Goal: Task Accomplishment & Management: Manage account settings

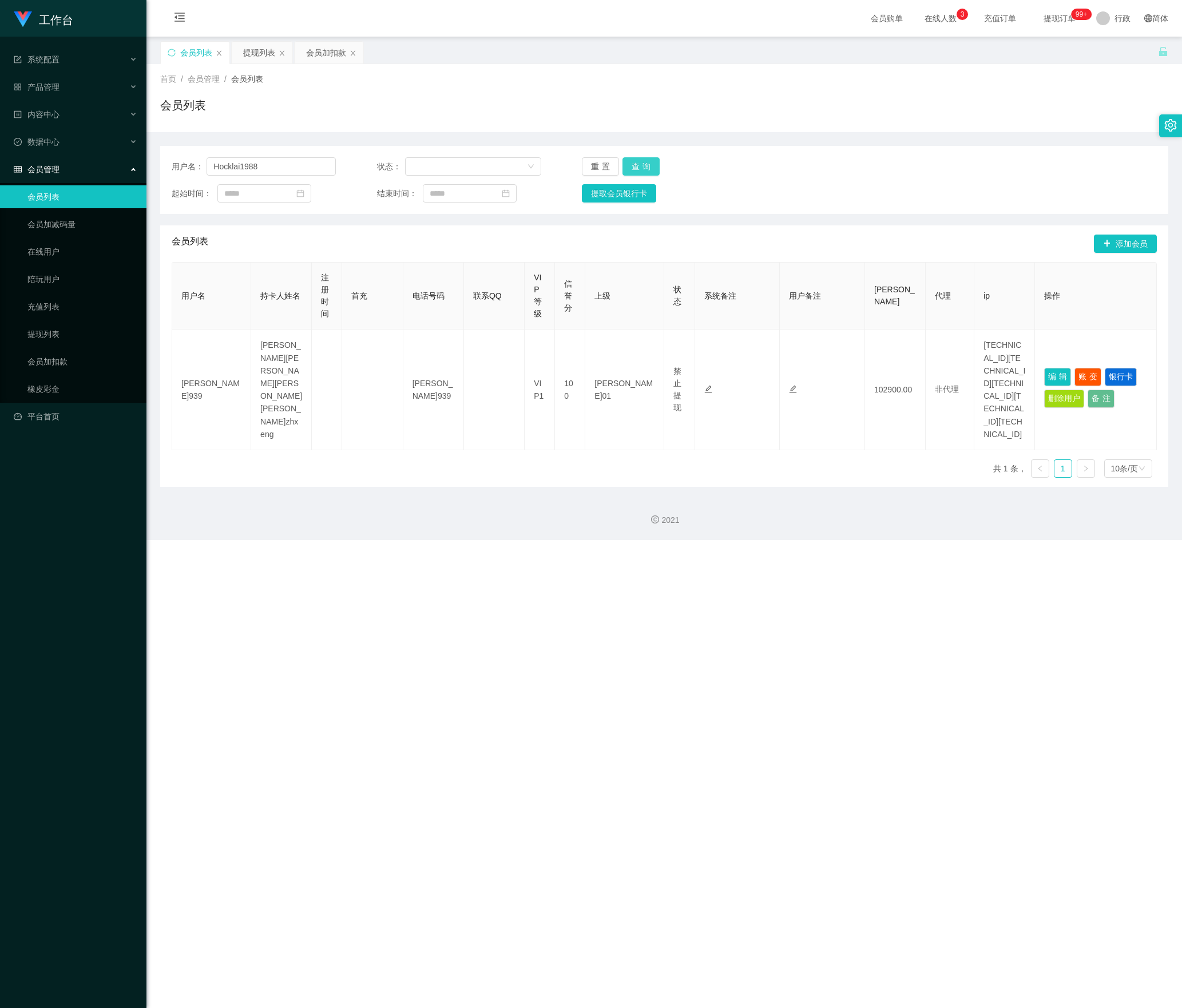
type input "Hocklai1988"
click at [641, 166] on button "查询" at bounding box center [641, 166] width 38 height 18
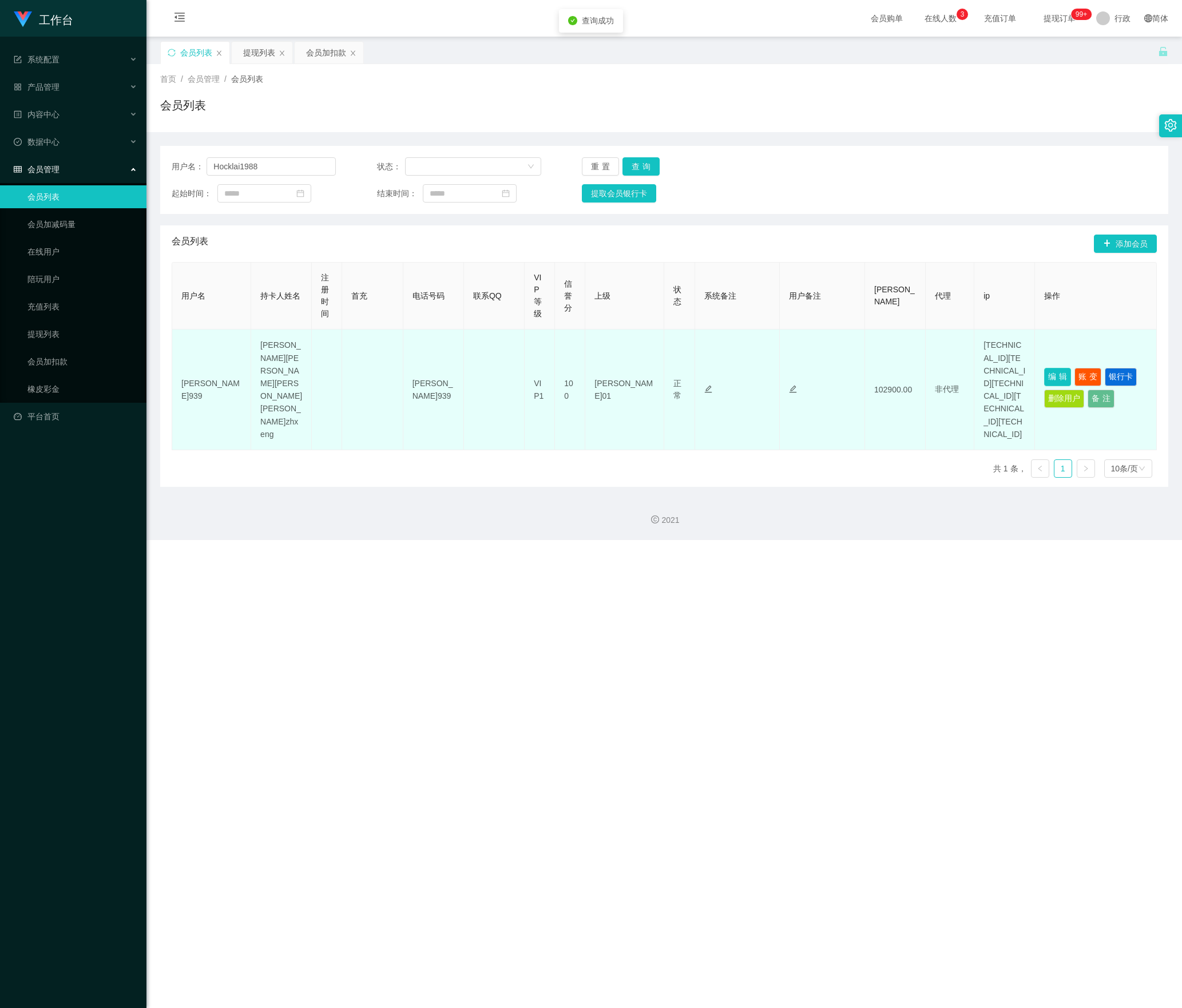
click at [1048, 374] on button "编辑" at bounding box center [1057, 377] width 26 height 18
type input "Hocklai1988"
type input "[PERSON_NAME]"
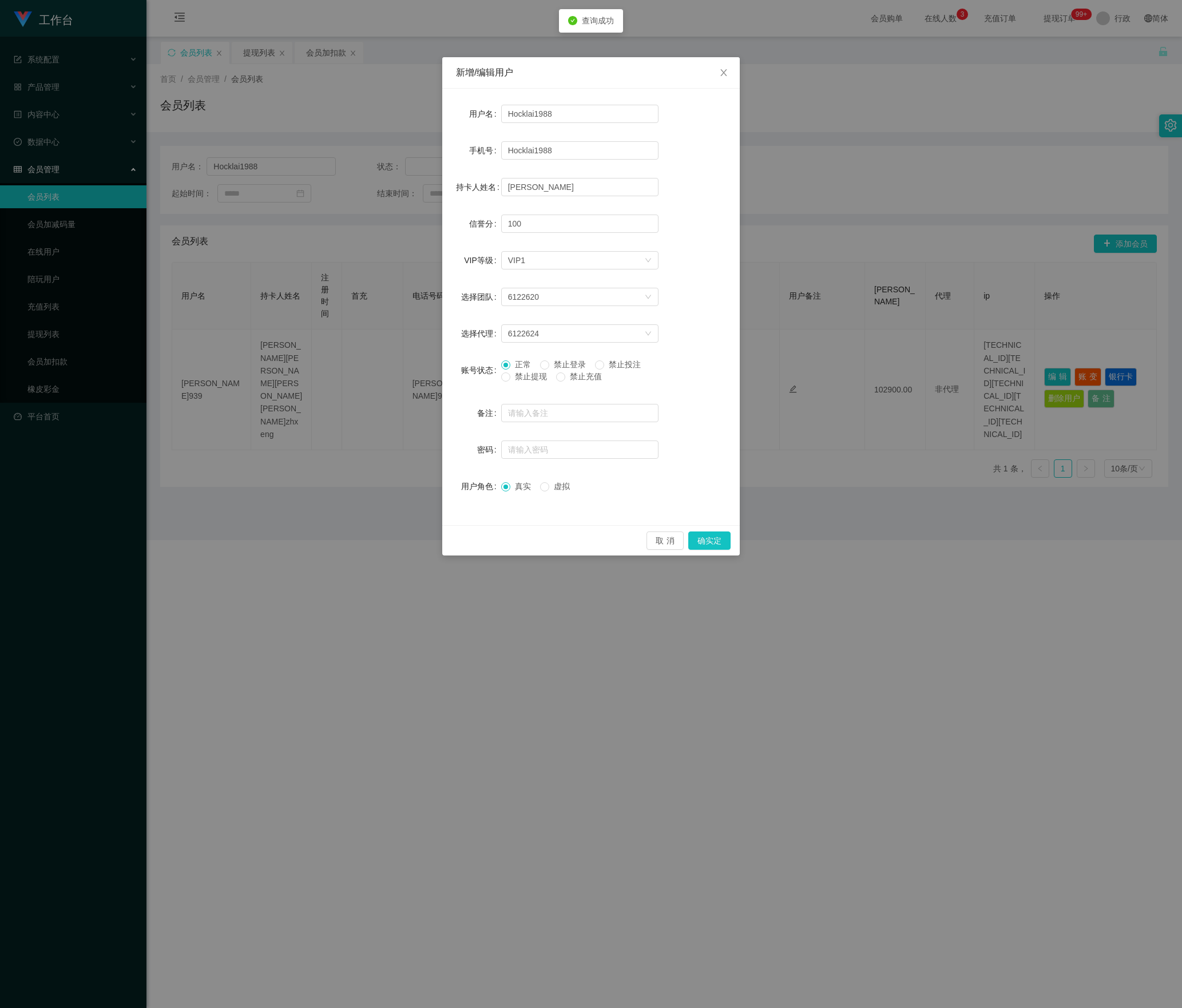
click at [525, 380] on font "禁止提现" at bounding box center [531, 376] width 32 height 9
click at [699, 539] on button "确实定" at bounding box center [710, 540] width 43 height 18
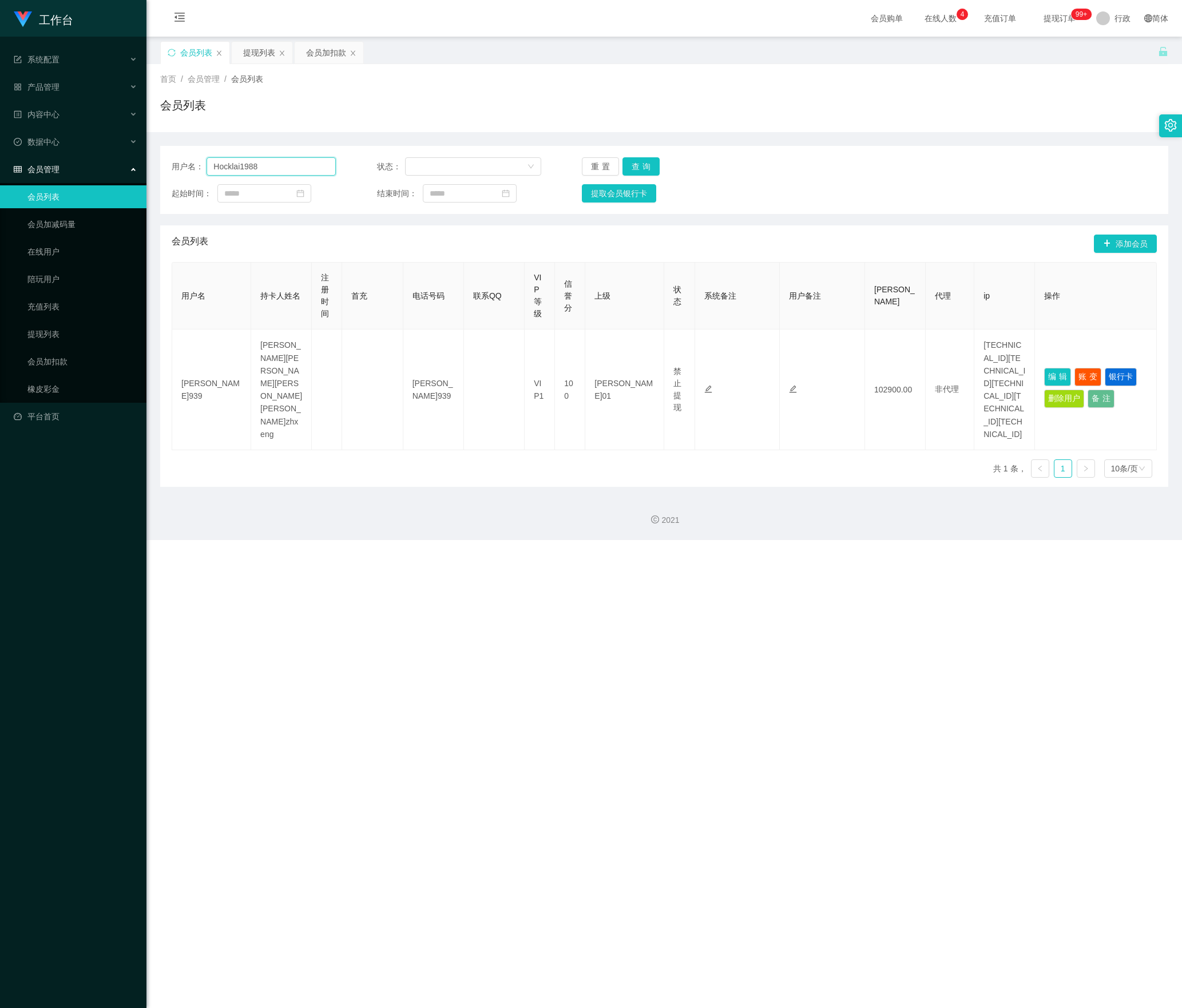
drag, startPoint x: 313, startPoint y: 174, endPoint x: 152, endPoint y: 179, distance: 161.1
click at [38, 174] on section "工作台 系统配置 产品管理 内容中心 数据中心 会员管理 会员列表 会员加减码量 在线用户 陪玩用户 充值列表 提现列表 会员加扣款 橡皮彩金 平台首页 保存…" at bounding box center [591, 270] width 1182 height 540
paste input "80275639"
type input "80275639"
click at [639, 159] on button "查询" at bounding box center [641, 166] width 38 height 18
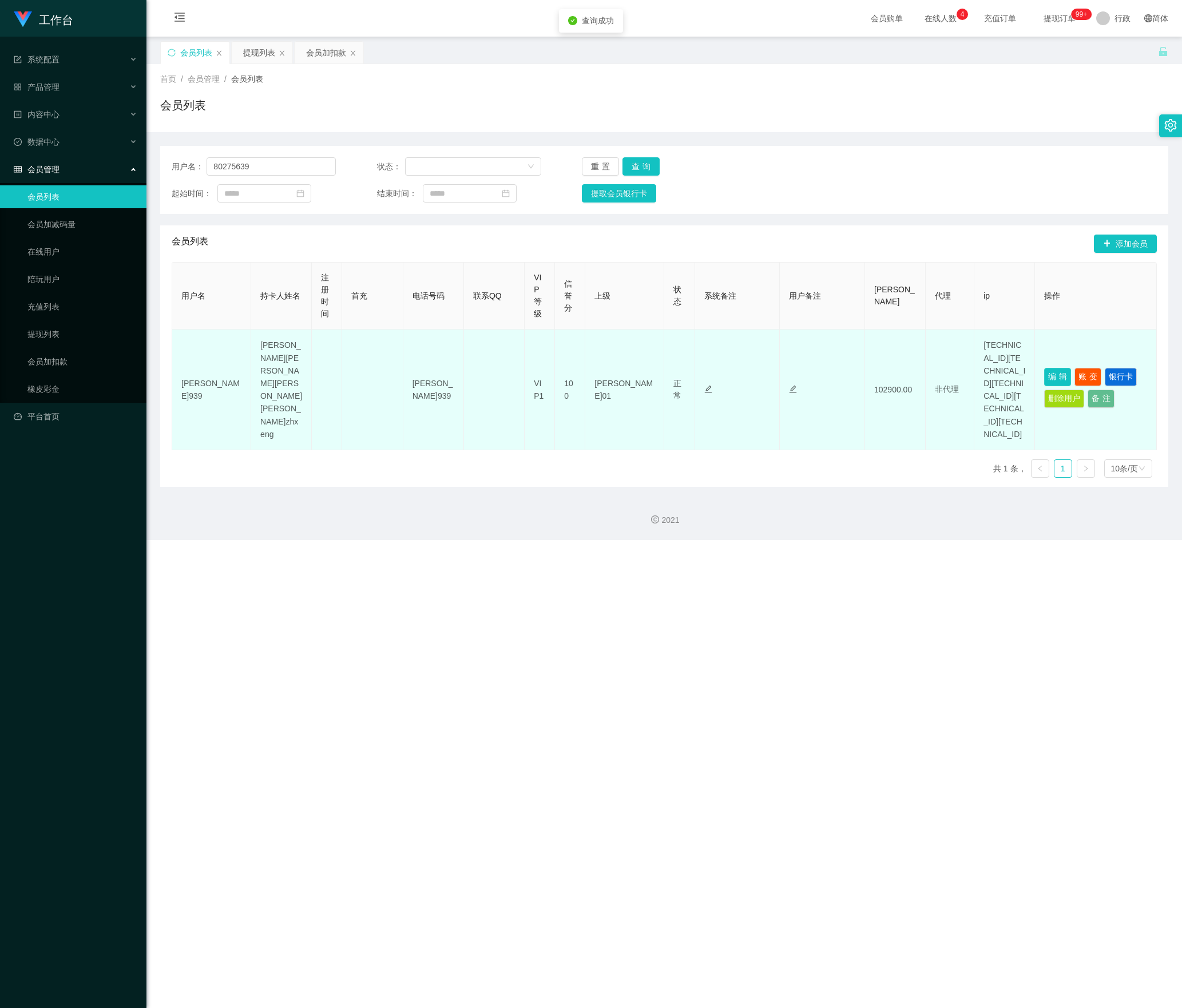
click at [1056, 372] on button "编辑" at bounding box center [1057, 377] width 26 height 18
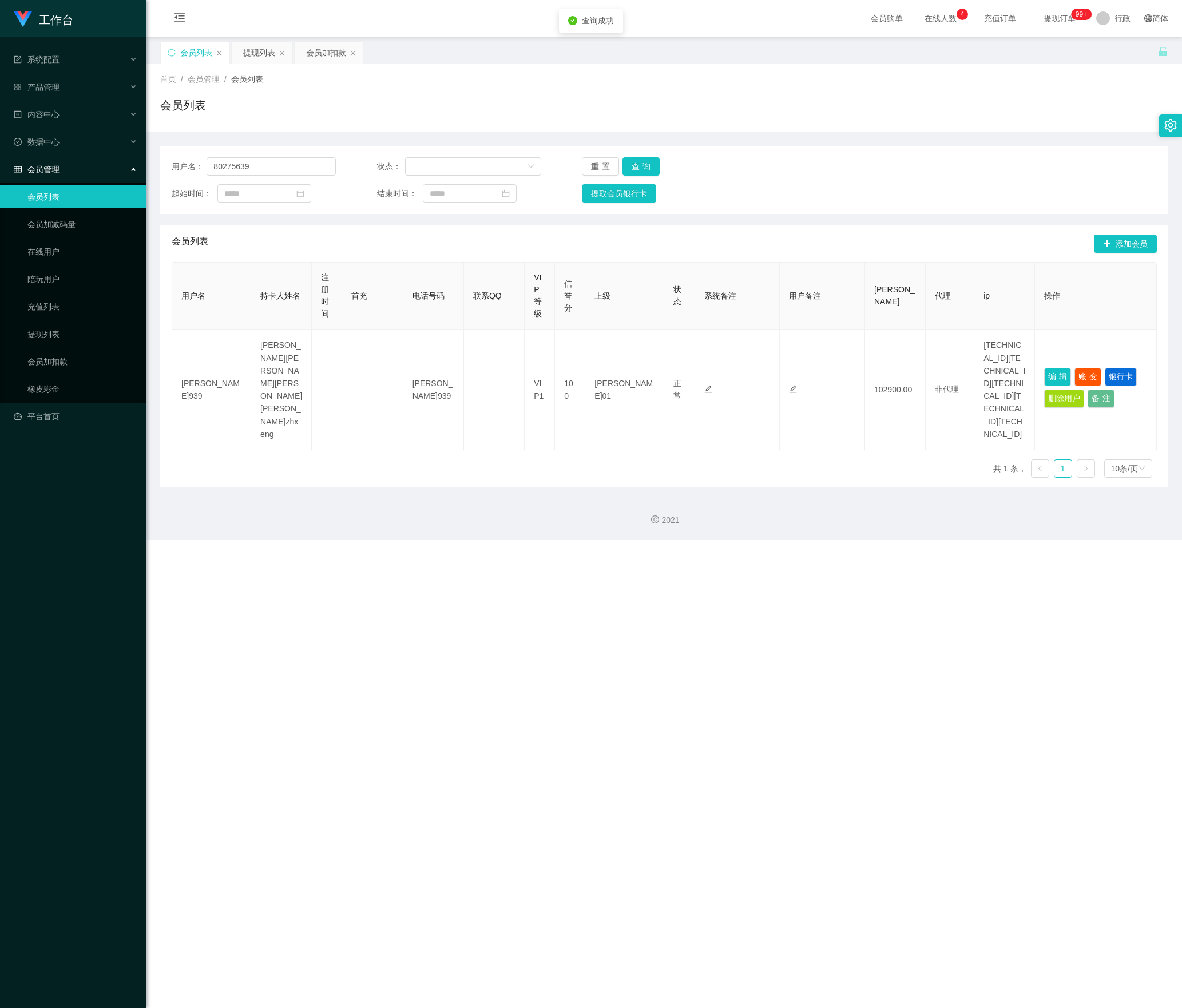
type input "80275639"
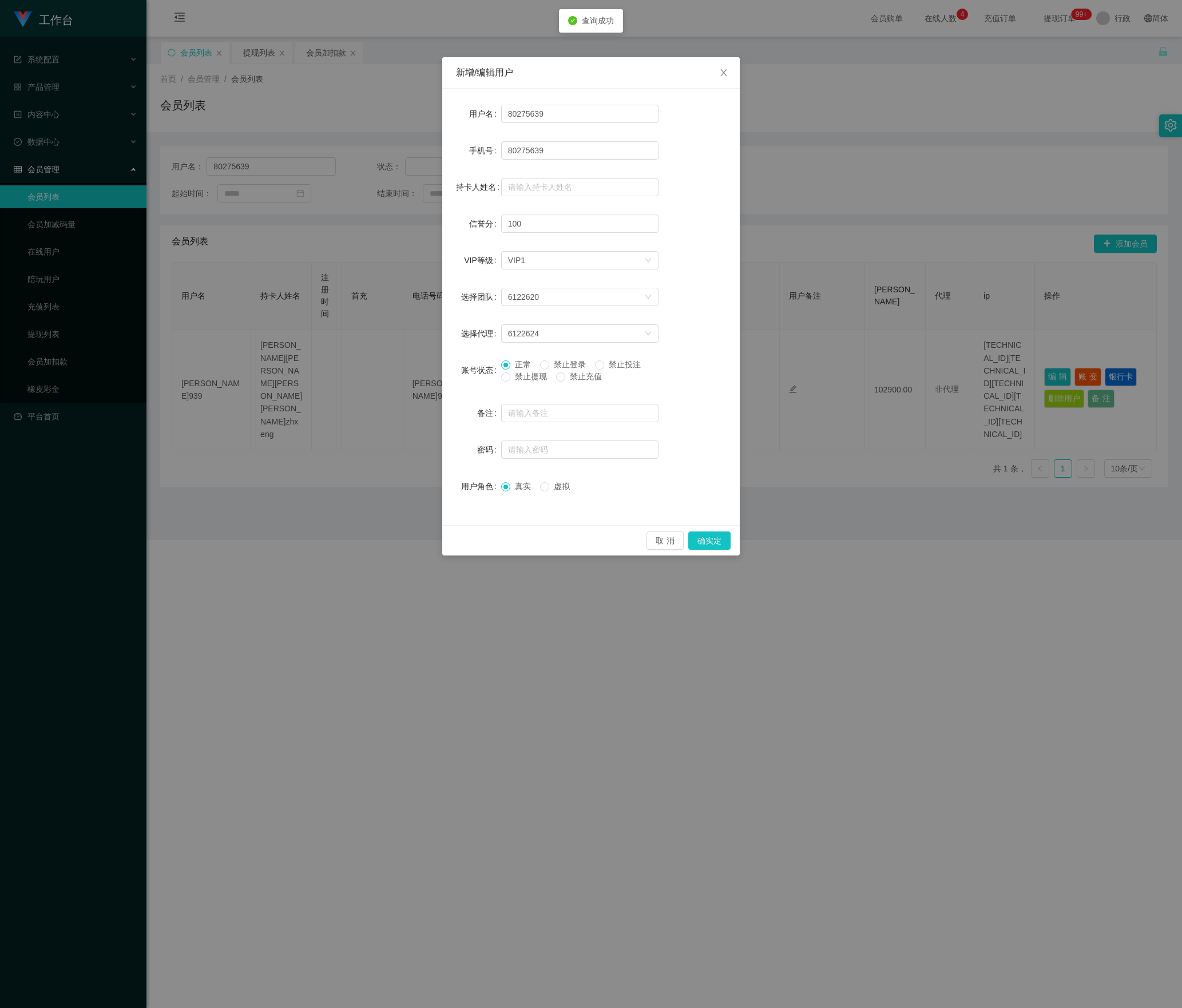
click at [507, 384] on div "正常 禁止登录 禁止投注 禁止提现 禁止充值" at bounding box center [580, 373] width 157 height 29
click at [698, 540] on button "确实定" at bounding box center [710, 540] width 43 height 18
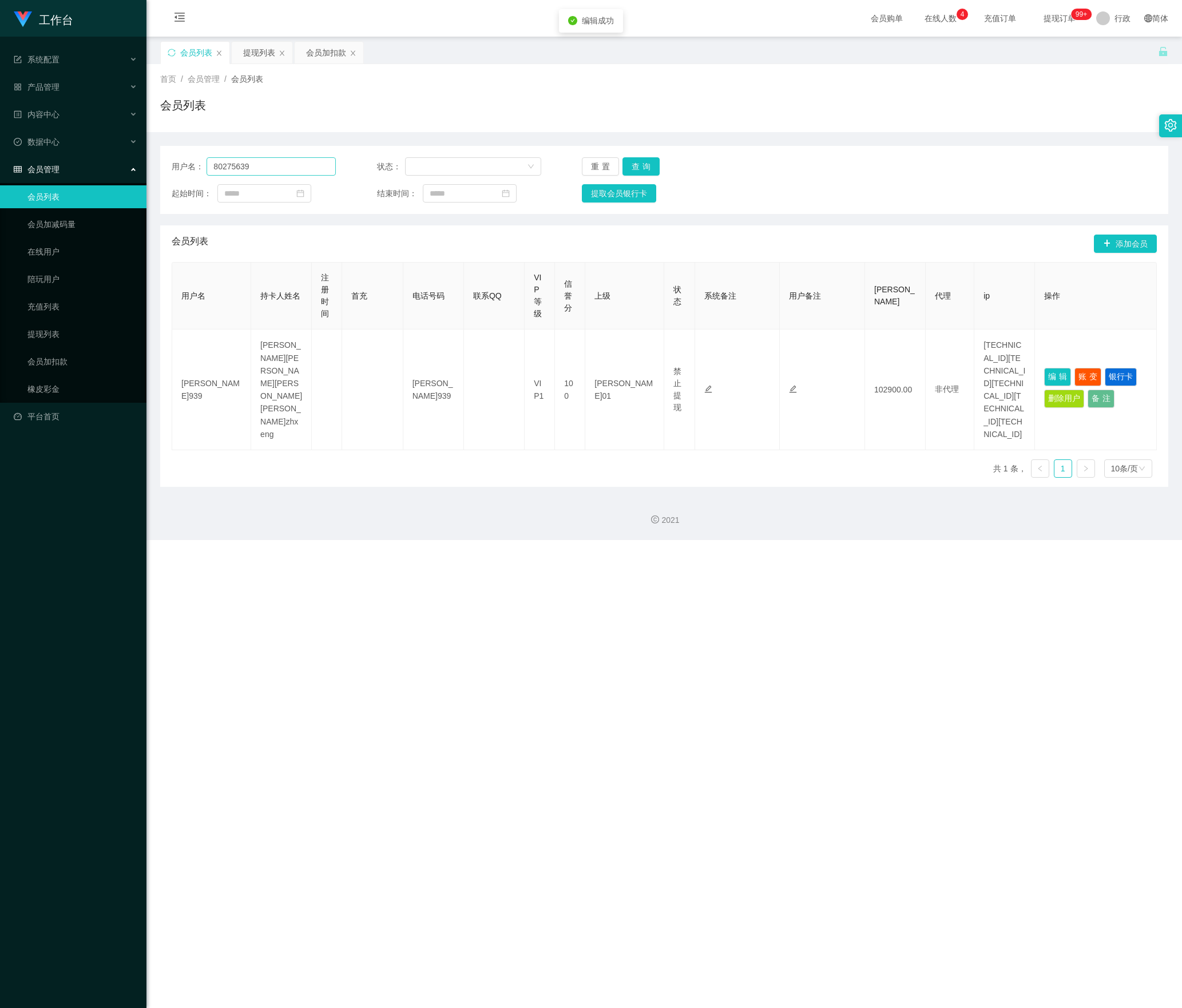
drag, startPoint x: 323, startPoint y: 155, endPoint x: 311, endPoint y: 158, distance: 12.4
click at [311, 158] on div "用户名： 80275639 状态： 重置 查询 起始时间： 结束时间： 提取会员银行卡" at bounding box center [664, 180] width 1008 height 68
drag, startPoint x: 309, startPoint y: 161, endPoint x: 188, endPoint y: 178, distance: 122.2
click at [138, 162] on section "工作台 系统配置 产品管理 内容中心 数据中心 会员管理 会员列表 会员加减码量 在线用户 陪玩用户 充值列表 提现列表 会员加扣款 橡皮彩金 平台首页 保存…" at bounding box center [591, 270] width 1182 height 540
paste input "chua030818"
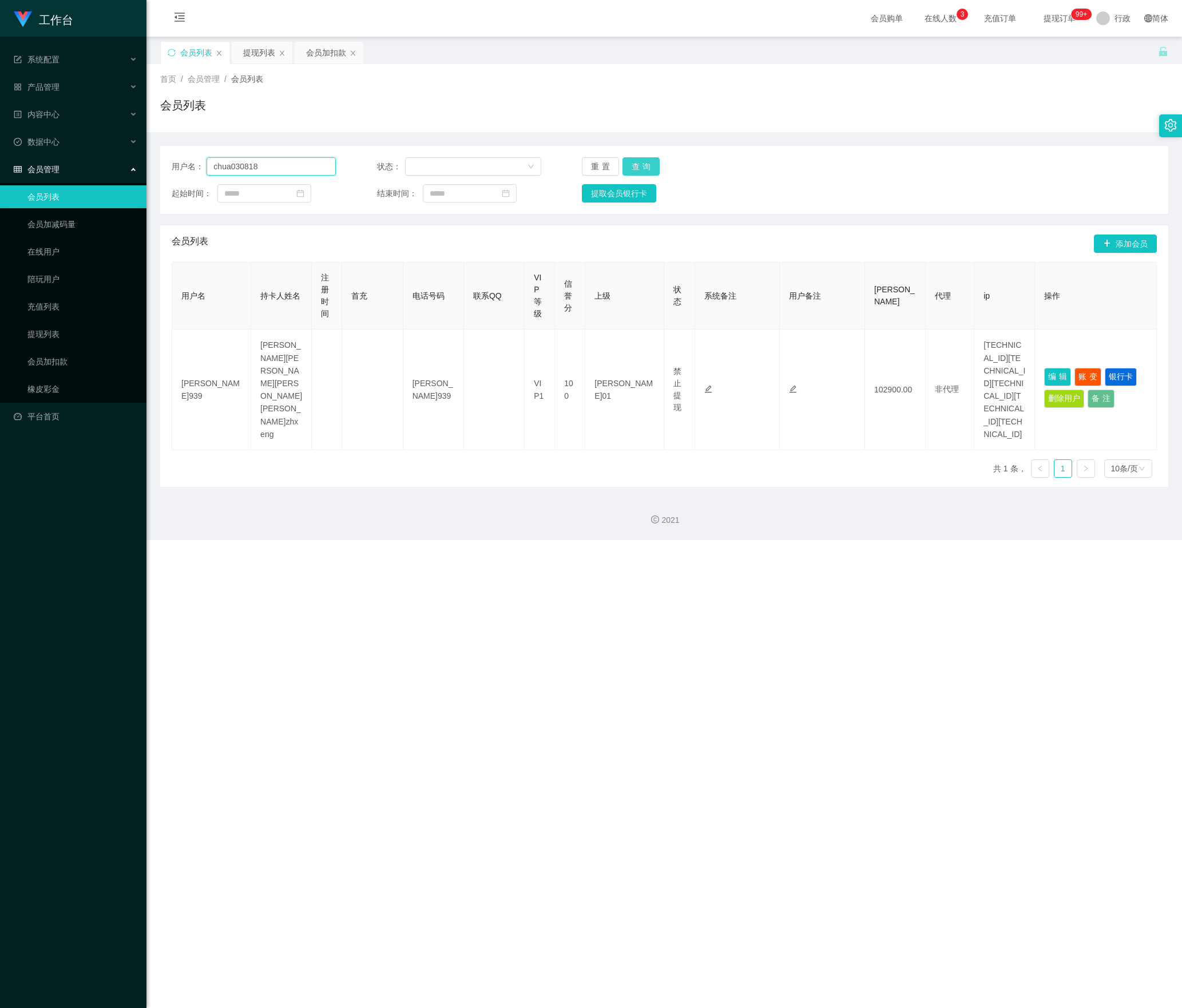
type input "chua030818"
click at [634, 166] on button "查询" at bounding box center [641, 166] width 38 height 18
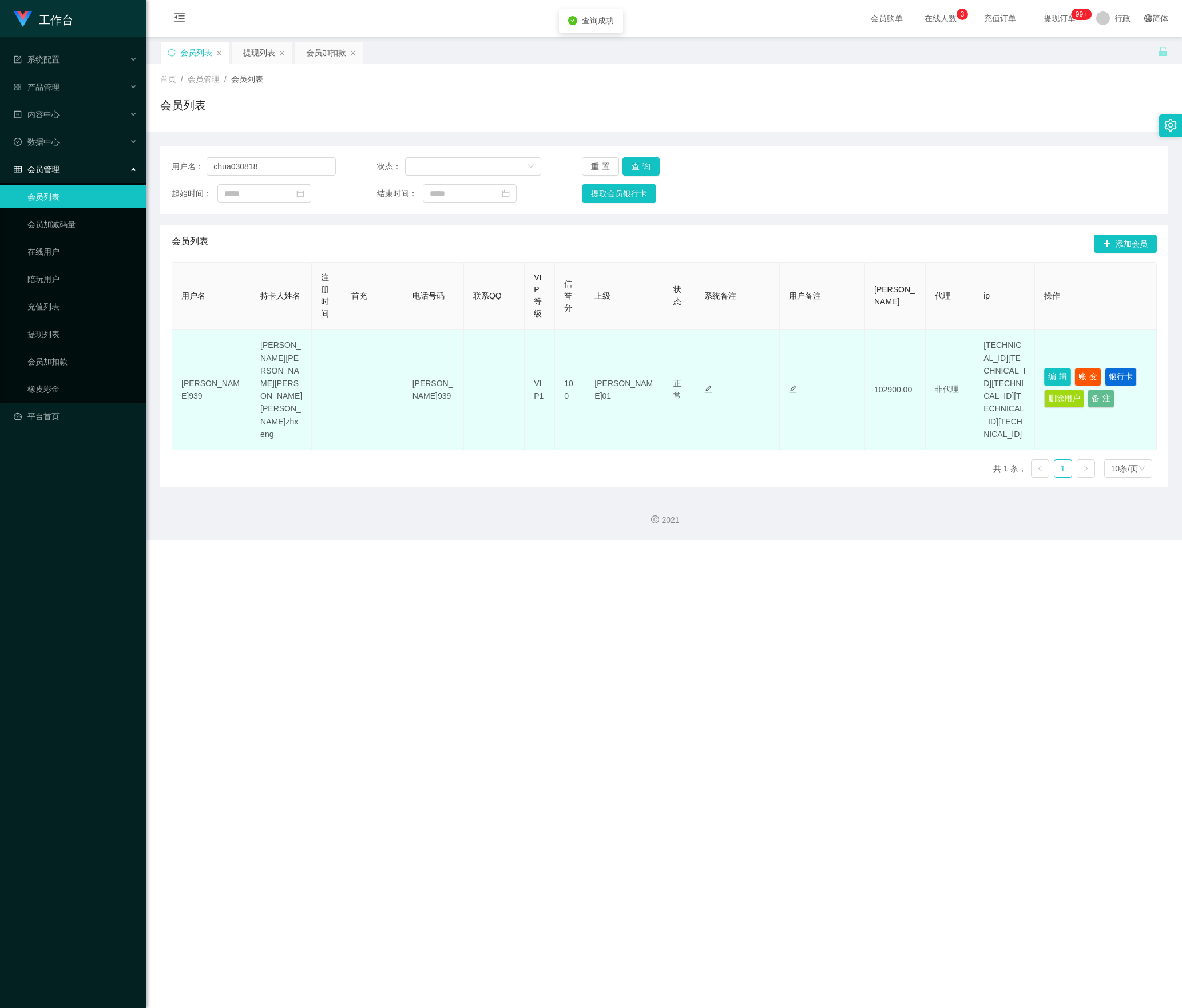
click at [1046, 378] on button "编辑" at bounding box center [1057, 377] width 26 height 18
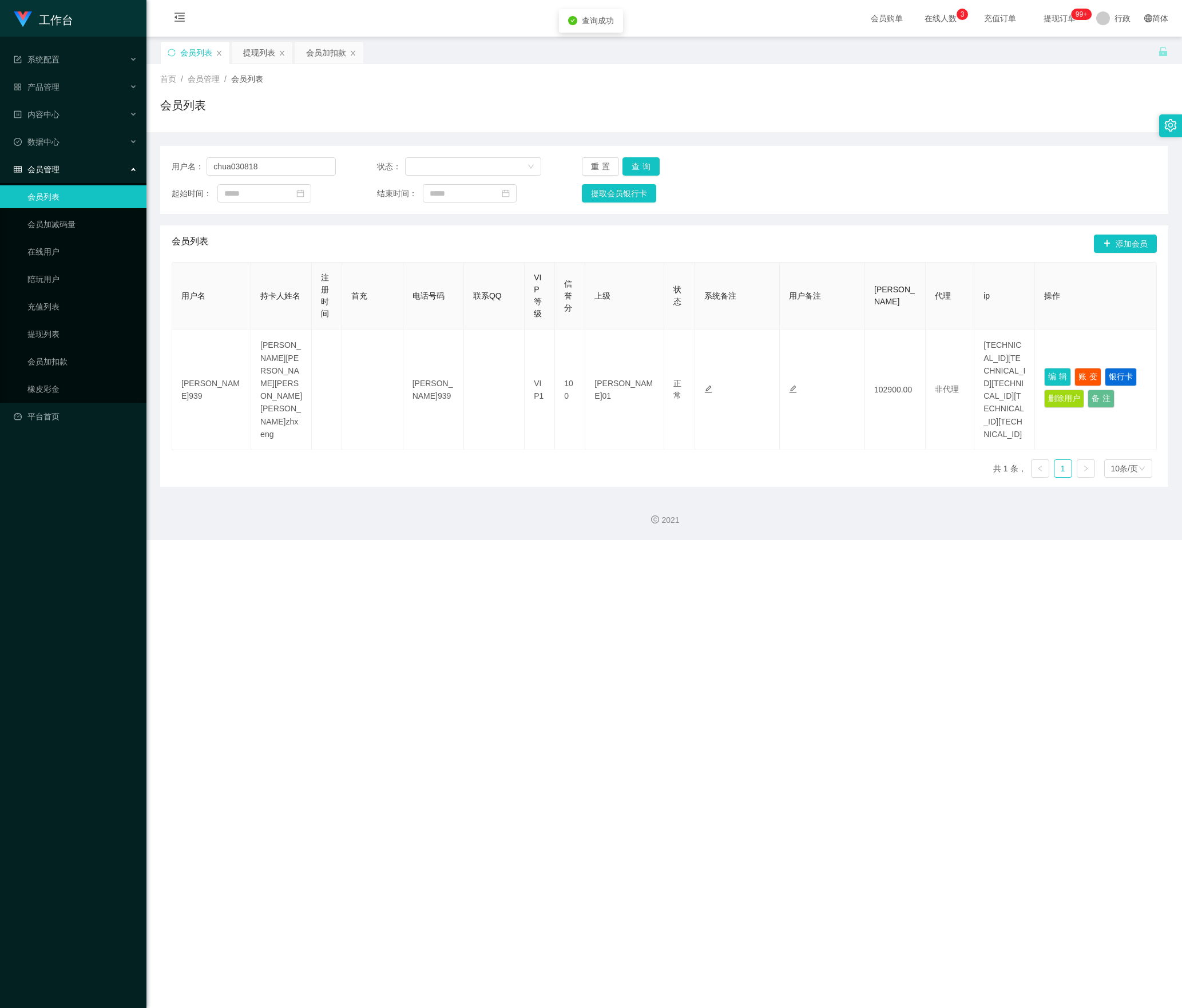
type input "chua030818"
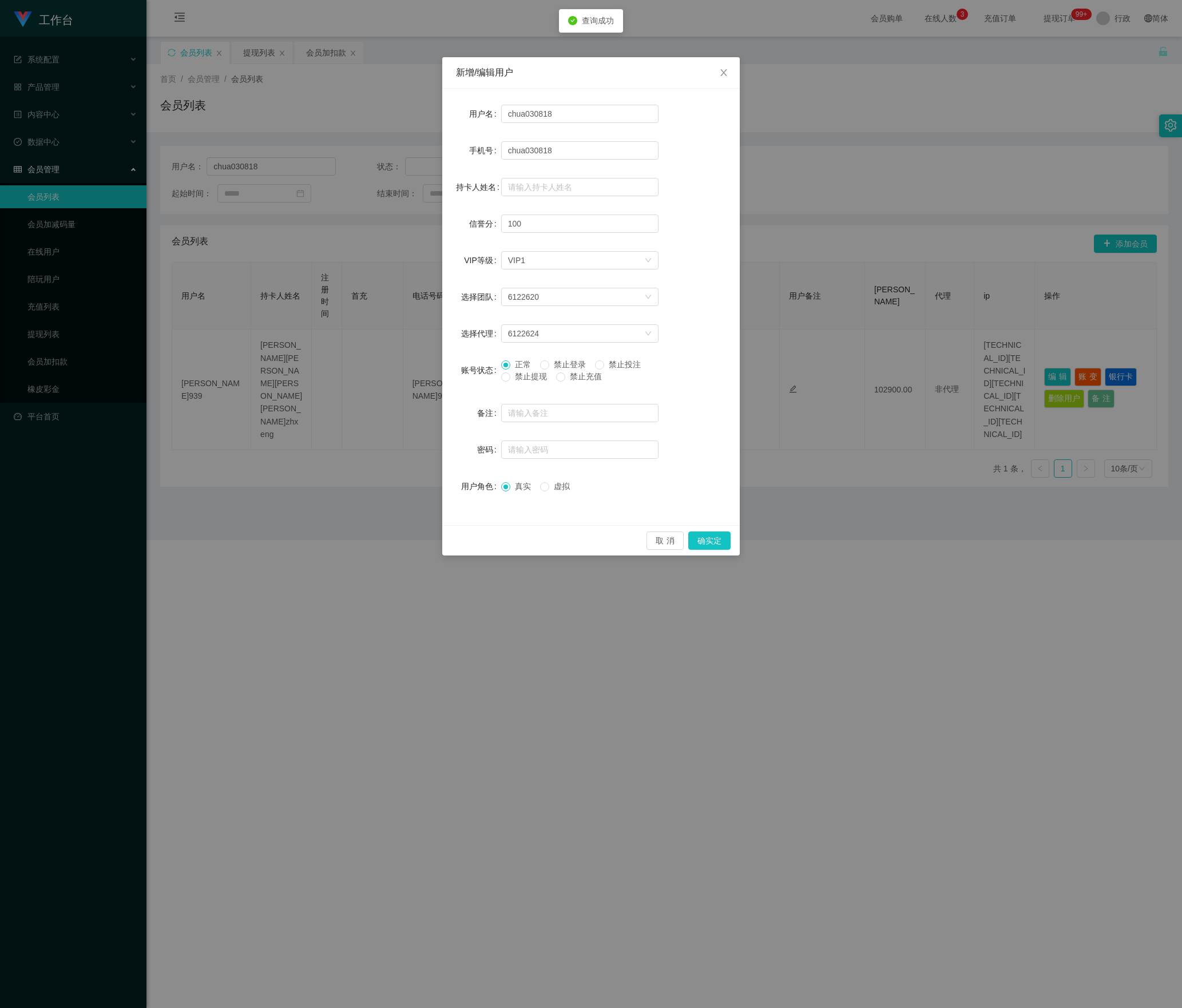
click at [528, 380] on font "禁止提现" at bounding box center [531, 376] width 32 height 9
click at [721, 542] on button "确实定" at bounding box center [710, 540] width 43 height 18
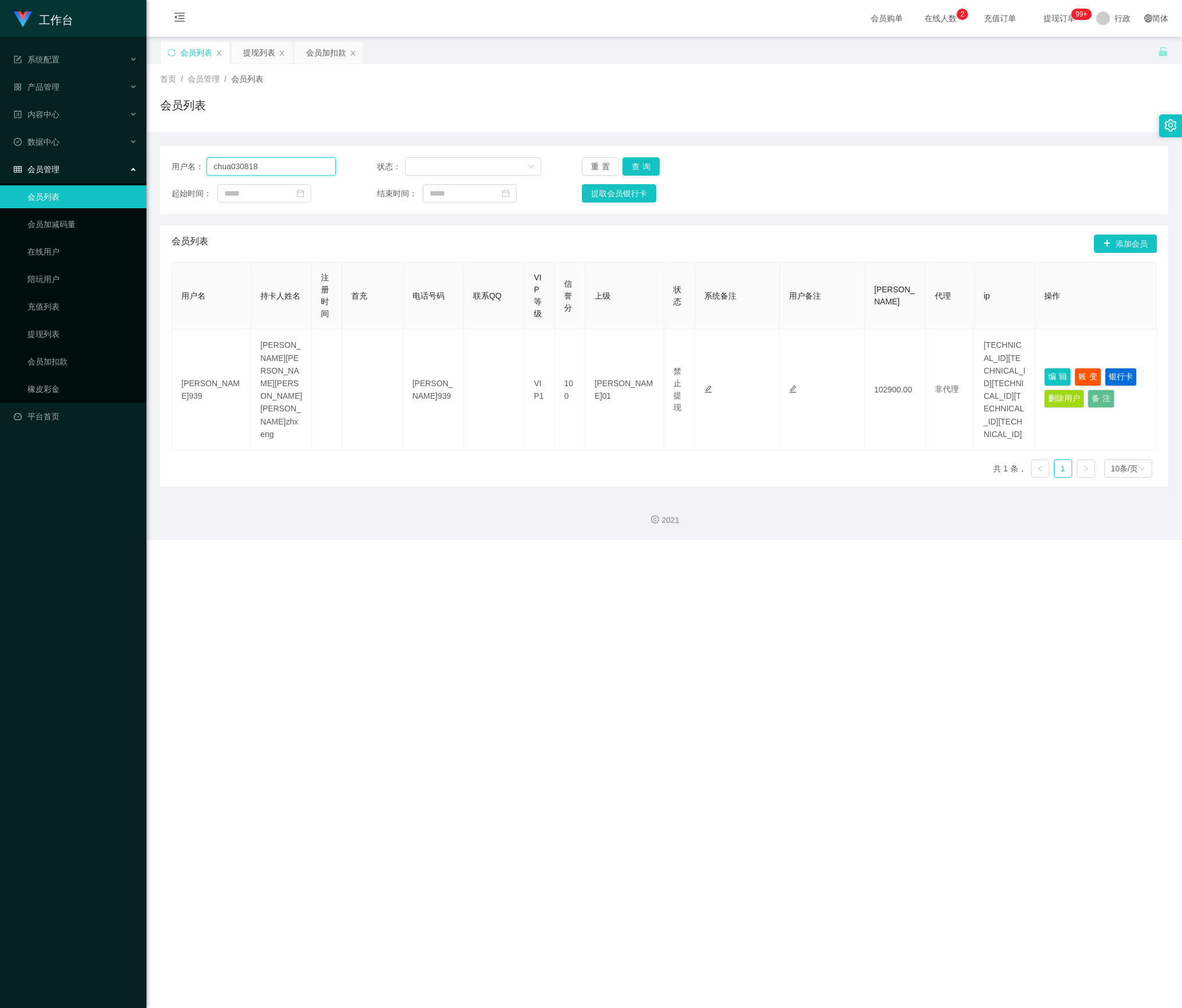
drag, startPoint x: 283, startPoint y: 168, endPoint x: 304, endPoint y: 208, distance: 45.2
click at [74, 181] on section "工作台 系统配置 产品管理 内容中心 数据中心 会员管理 会员列表 会员加减码量 在线用户 陪玩用户 充值列表 提现列表 会员加扣款 橡皮彩金 平台首页 保存…" at bounding box center [591, 270] width 1182 height 540
paste input "Alonchong"
type input "Alonchong"
click at [642, 164] on button "查询" at bounding box center [641, 166] width 38 height 18
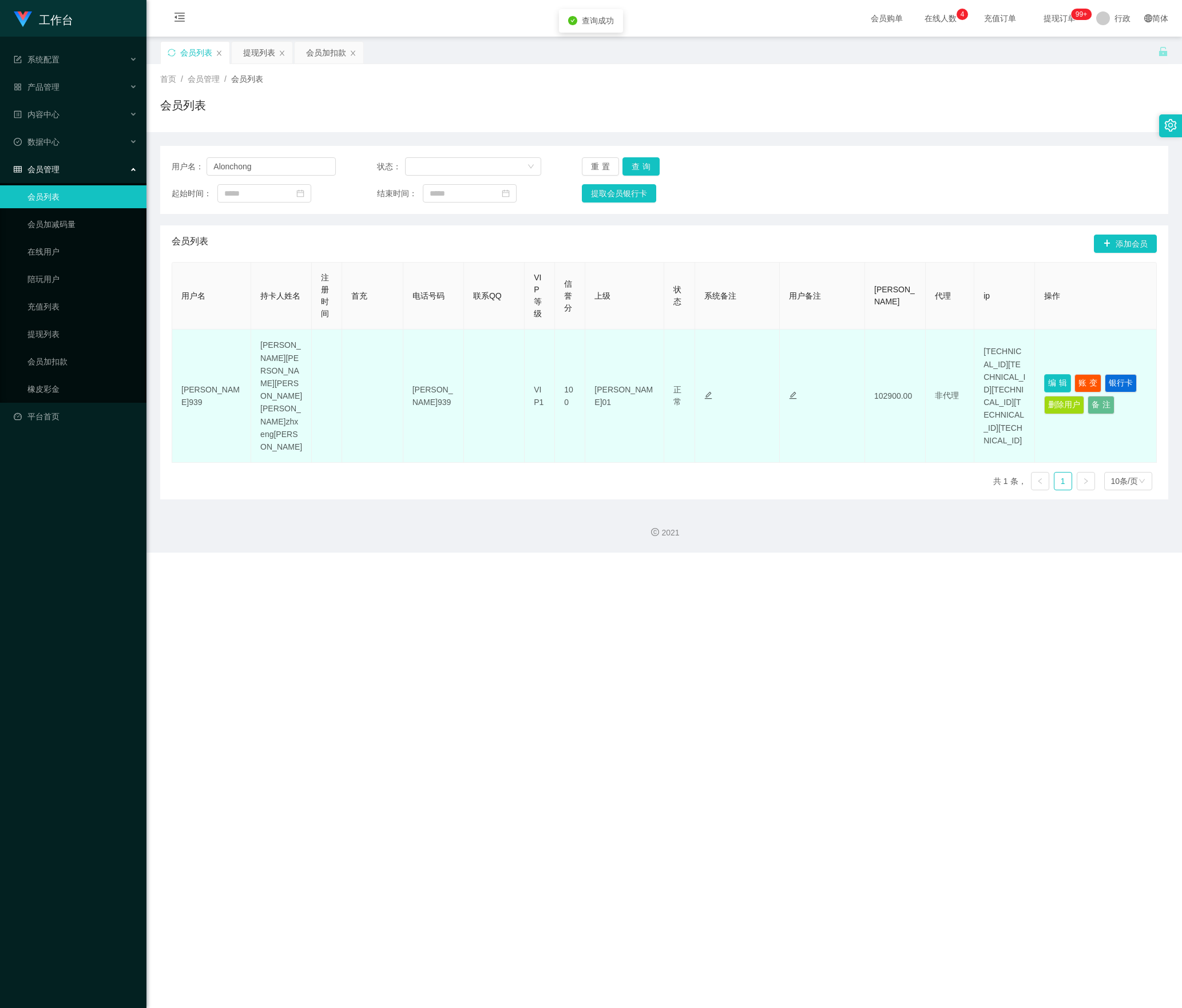
click at [1044, 374] on button "编辑" at bounding box center [1057, 383] width 26 height 18
type input "Alonchong"
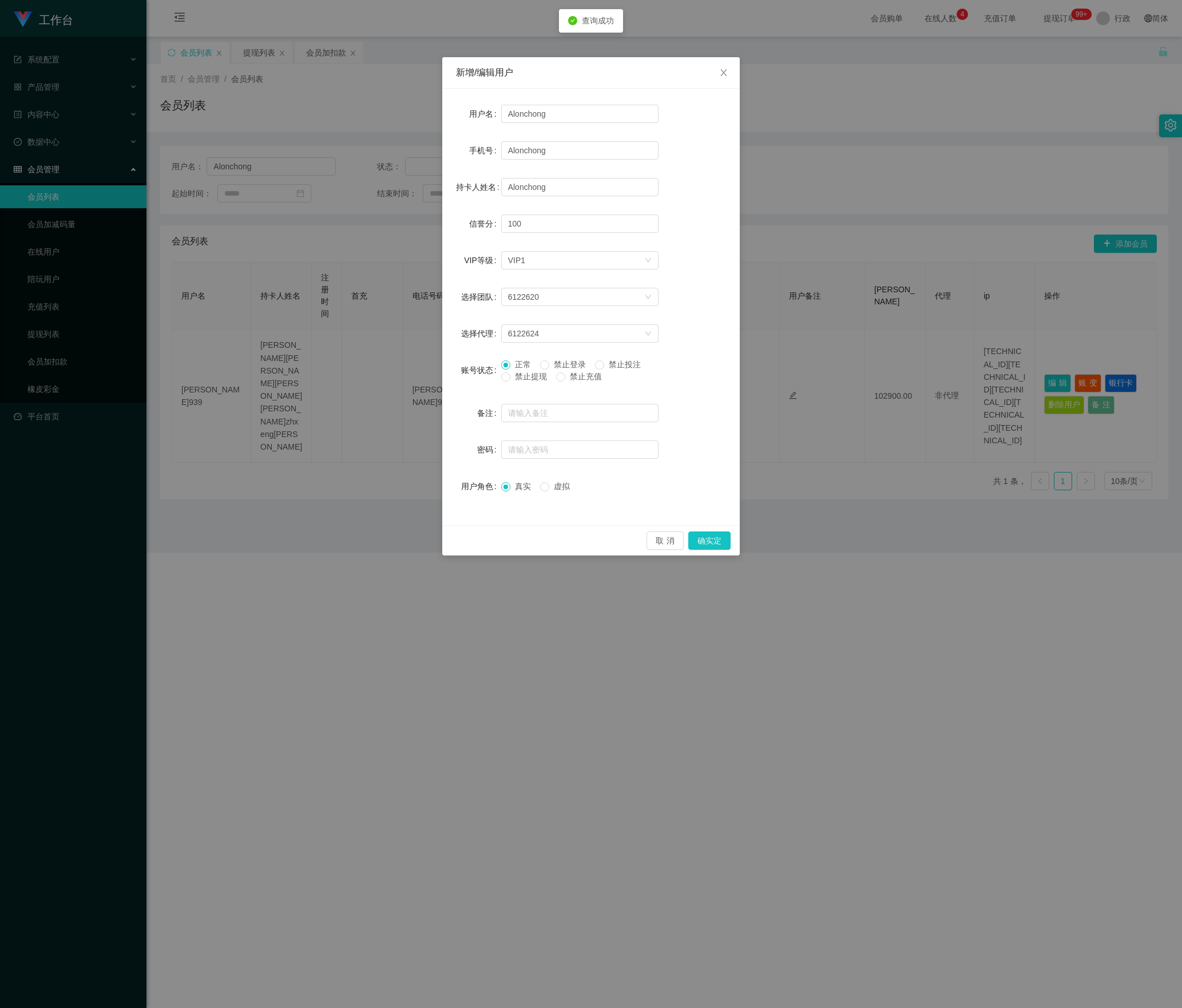
click at [533, 380] on font "禁止提现" at bounding box center [531, 376] width 32 height 9
click at [711, 546] on button "确实定" at bounding box center [710, 540] width 43 height 18
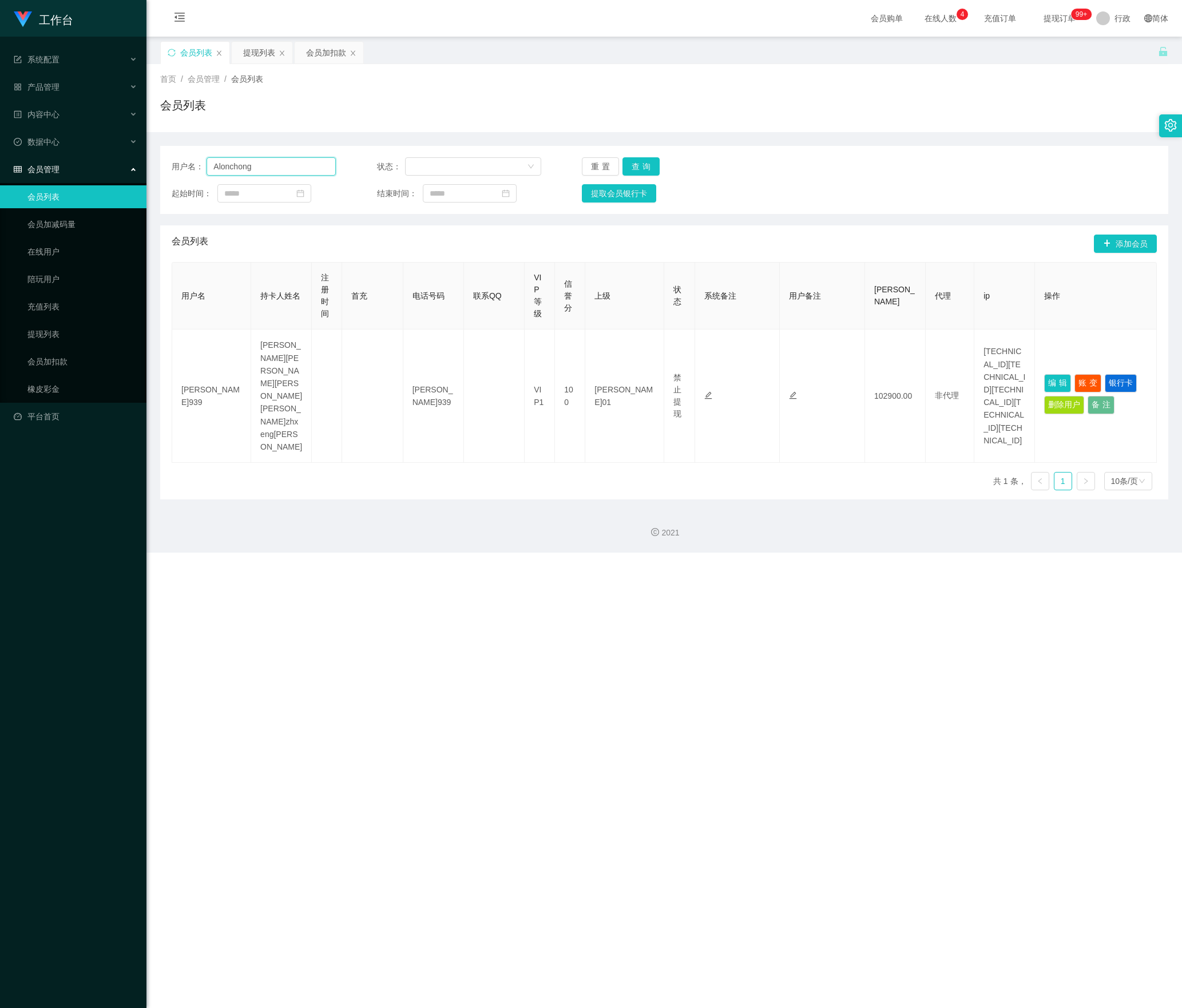
drag, startPoint x: 277, startPoint y: 167, endPoint x: 78, endPoint y: 181, distance: 199.5
click at [78, 179] on section "工作台 系统配置 产品管理 内容中心 数据中心 会员管理 会员列表 会员加减码量 在线用户 陪玩用户 充值列表 提现列表 会员加扣款 橡皮彩金 平台首页 保存…" at bounding box center [591, 276] width 1182 height 553
paste input "earm1111"
type input "earm1111"
click at [637, 161] on button "查询" at bounding box center [641, 166] width 38 height 18
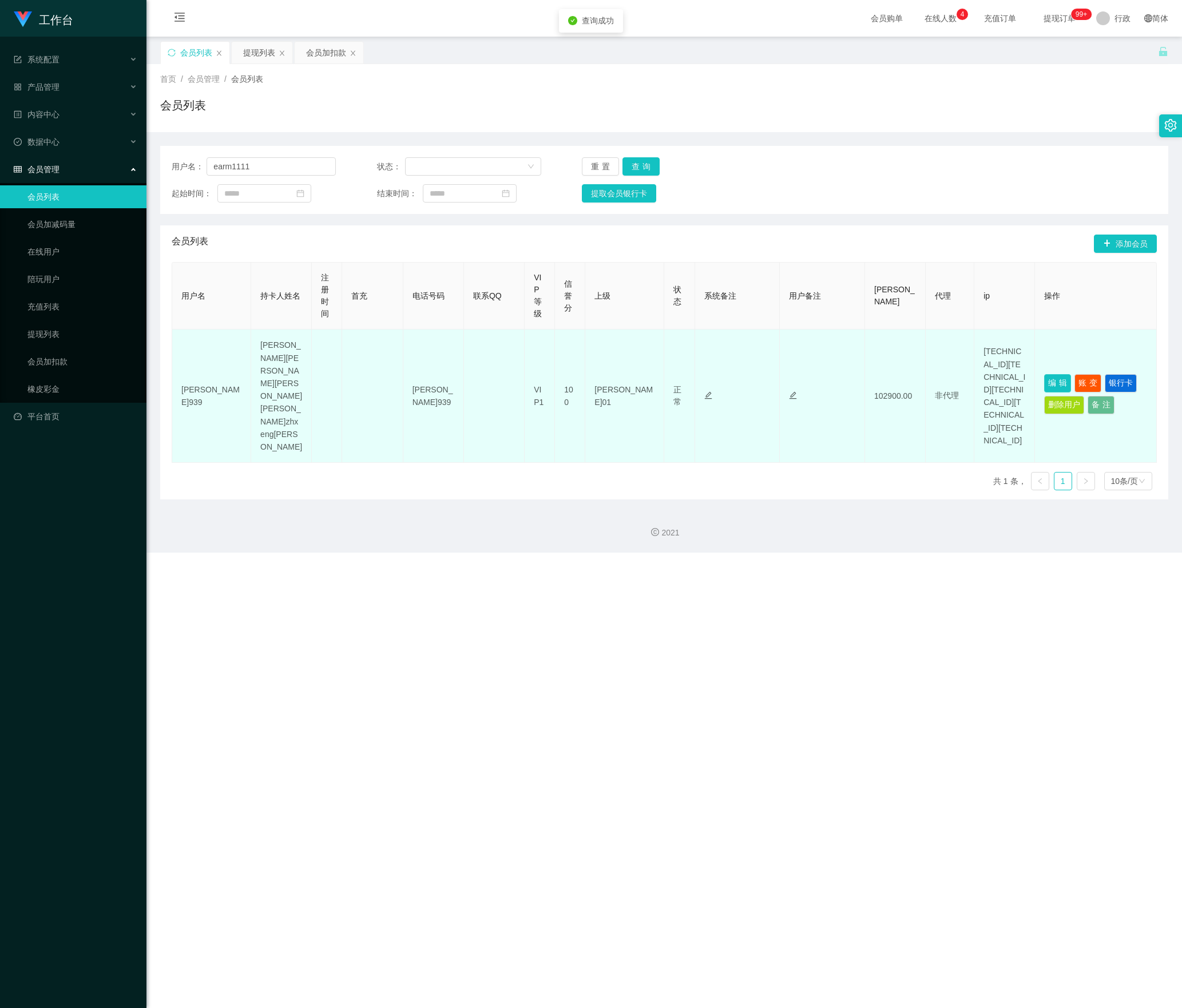
click at [1046, 380] on button "编辑" at bounding box center [1057, 383] width 26 height 18
type input "earm1111"
type input "[PERSON_NAME]"
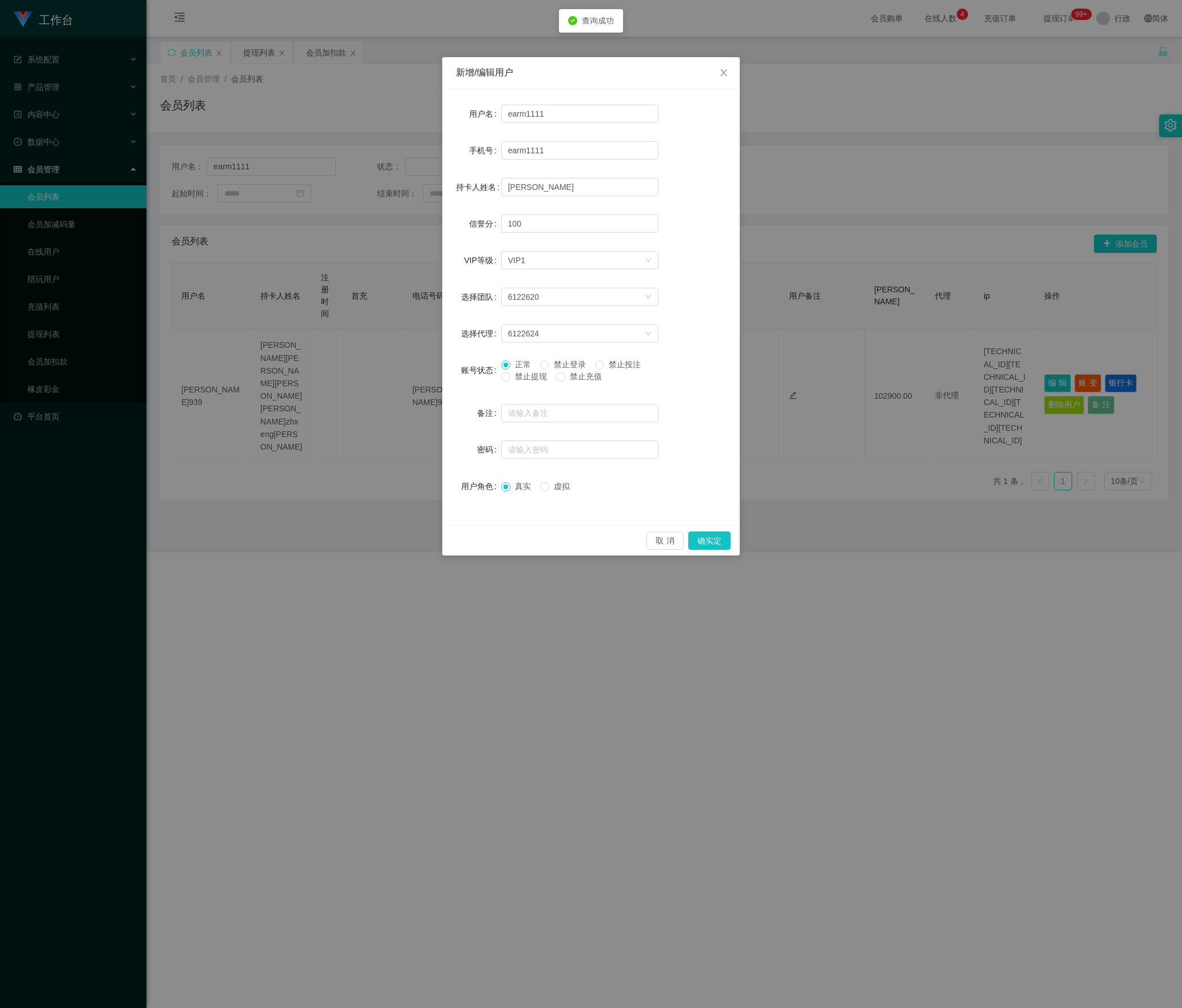
click at [516, 380] on font "禁止提现" at bounding box center [531, 376] width 32 height 9
click at [710, 546] on button "确实定" at bounding box center [710, 540] width 43 height 18
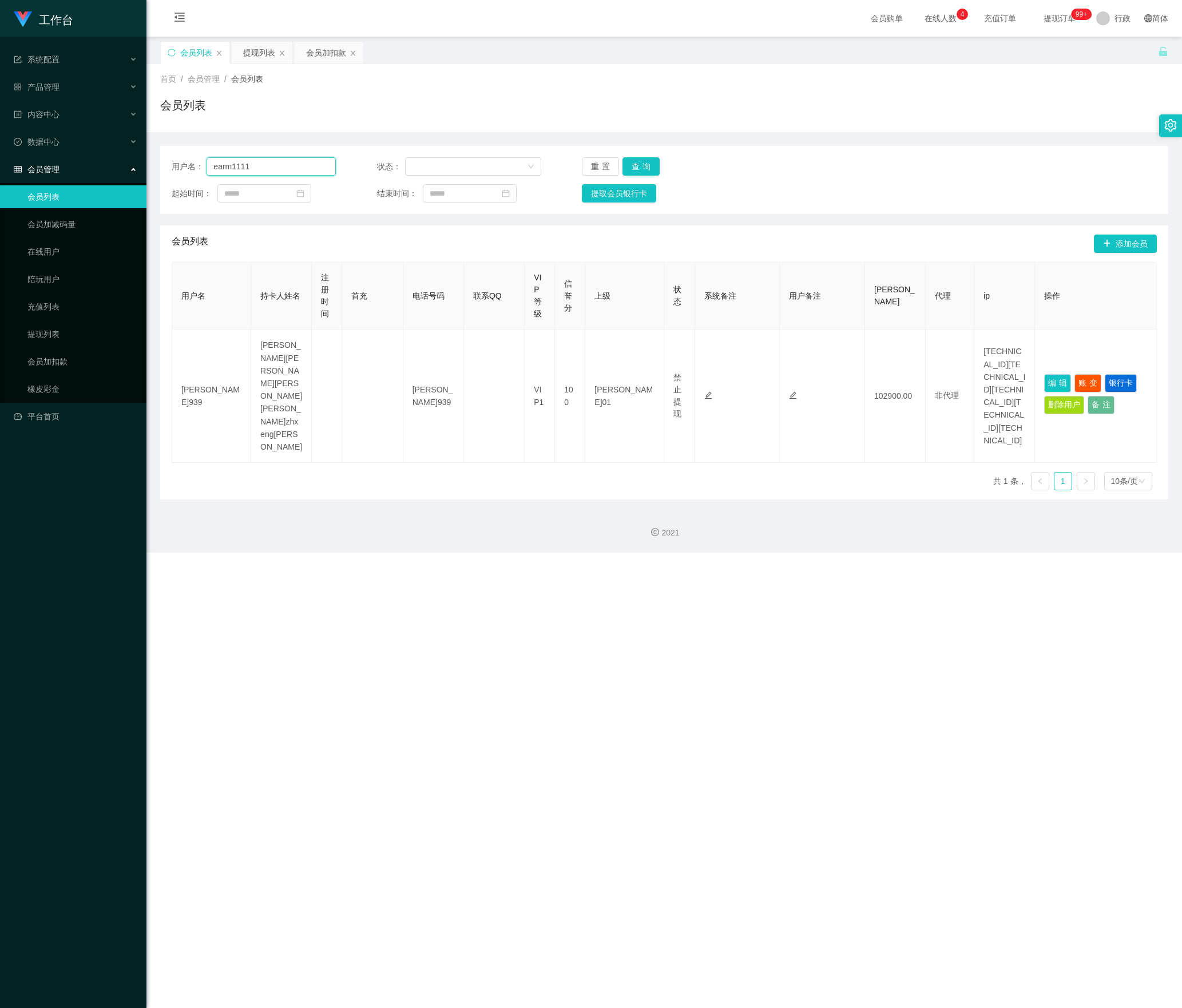
drag, startPoint x: 73, startPoint y: 191, endPoint x: 65, endPoint y: 193, distance: 8.2
click at [65, 193] on section "工作台 系统配置 产品管理 内容中心 数据中心 会员管理 会员列表 会员加减码量 在线用户 陪玩用户 充值列表 提现列表 会员加扣款 橡皮彩金 平台首页 保存…" at bounding box center [591, 276] width 1182 height 553
paste input "Y27"
type input "Y27"
click at [642, 164] on button "查询" at bounding box center [641, 166] width 38 height 18
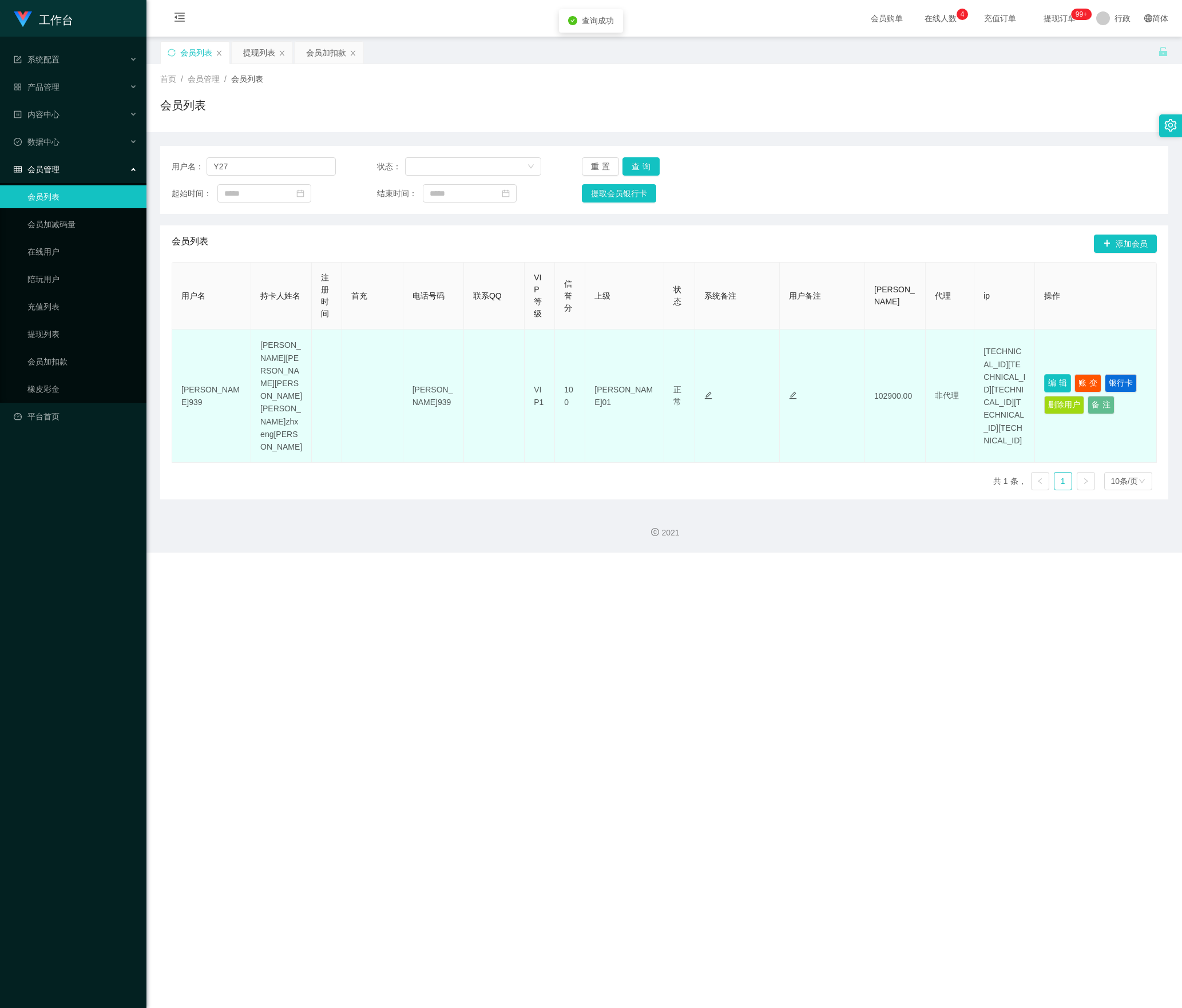
click at [1050, 374] on button "编辑" at bounding box center [1057, 383] width 26 height 18
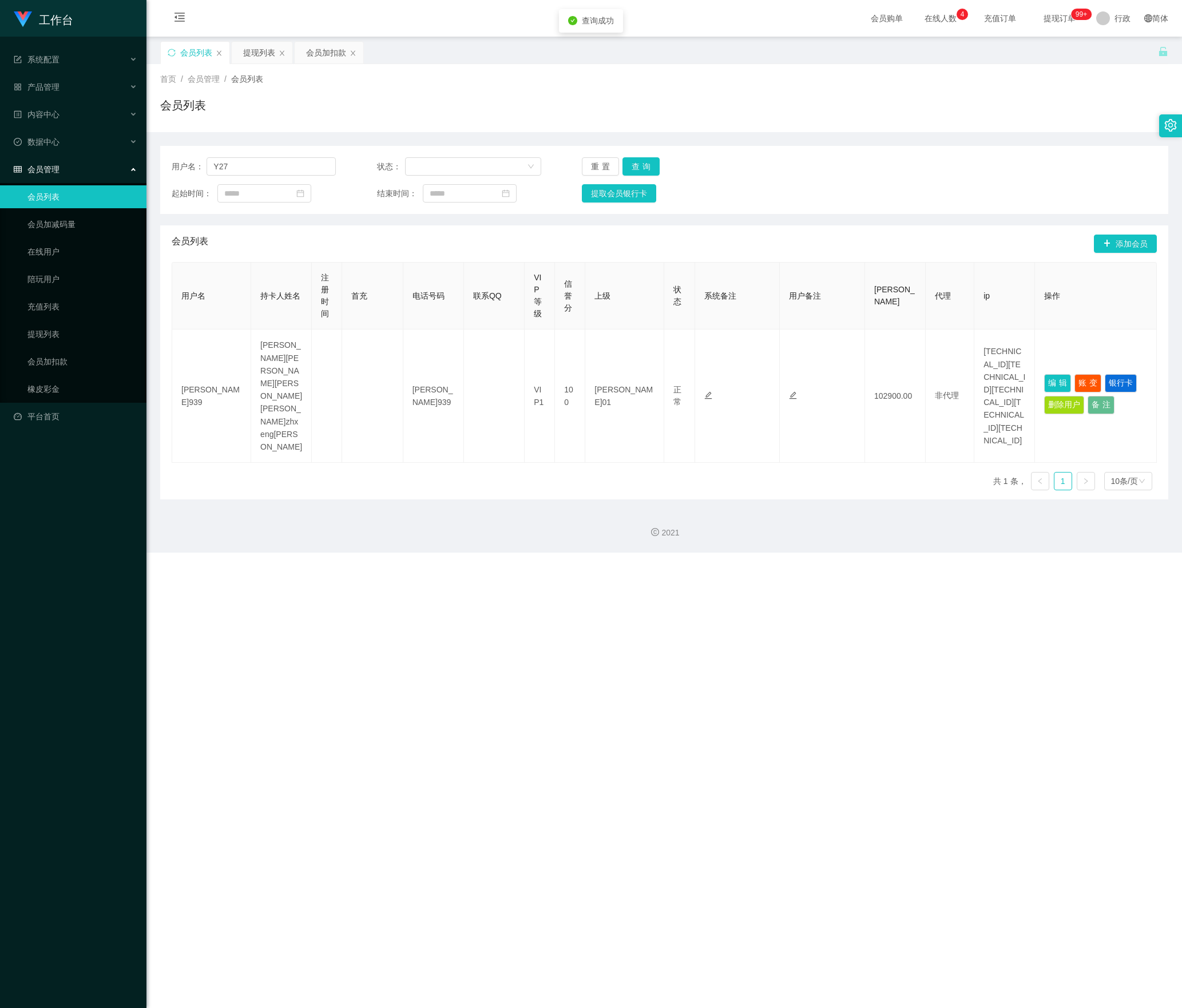
type input "Y27"
type input "[PERSON_NAME]"
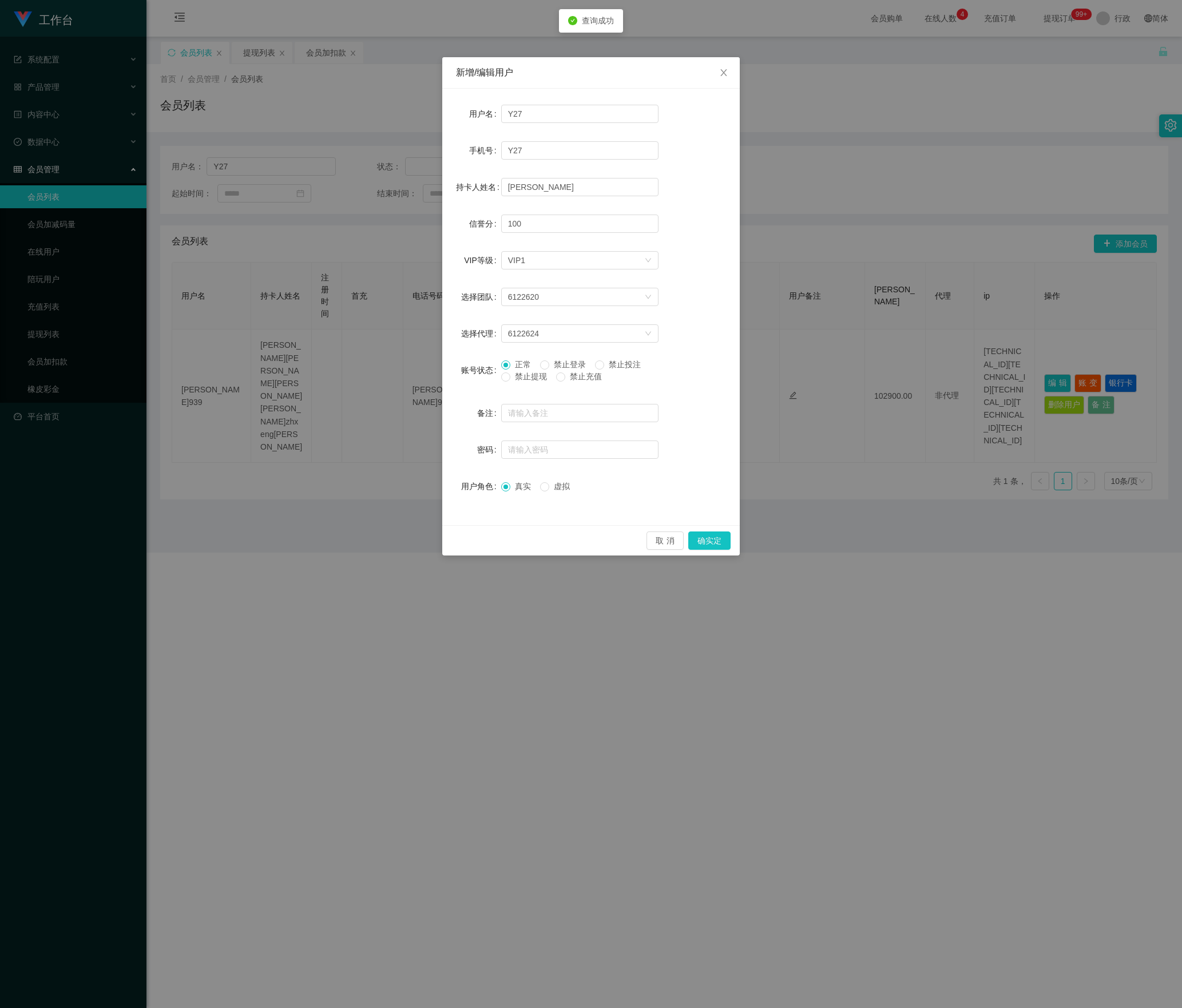
click at [518, 384] on div "正常 禁止登录 禁止投注 禁止提现 禁止充值" at bounding box center [580, 373] width 157 height 29
click at [518, 378] on font "禁止提现" at bounding box center [531, 376] width 32 height 9
click at [710, 542] on button "确实定" at bounding box center [710, 540] width 43 height 18
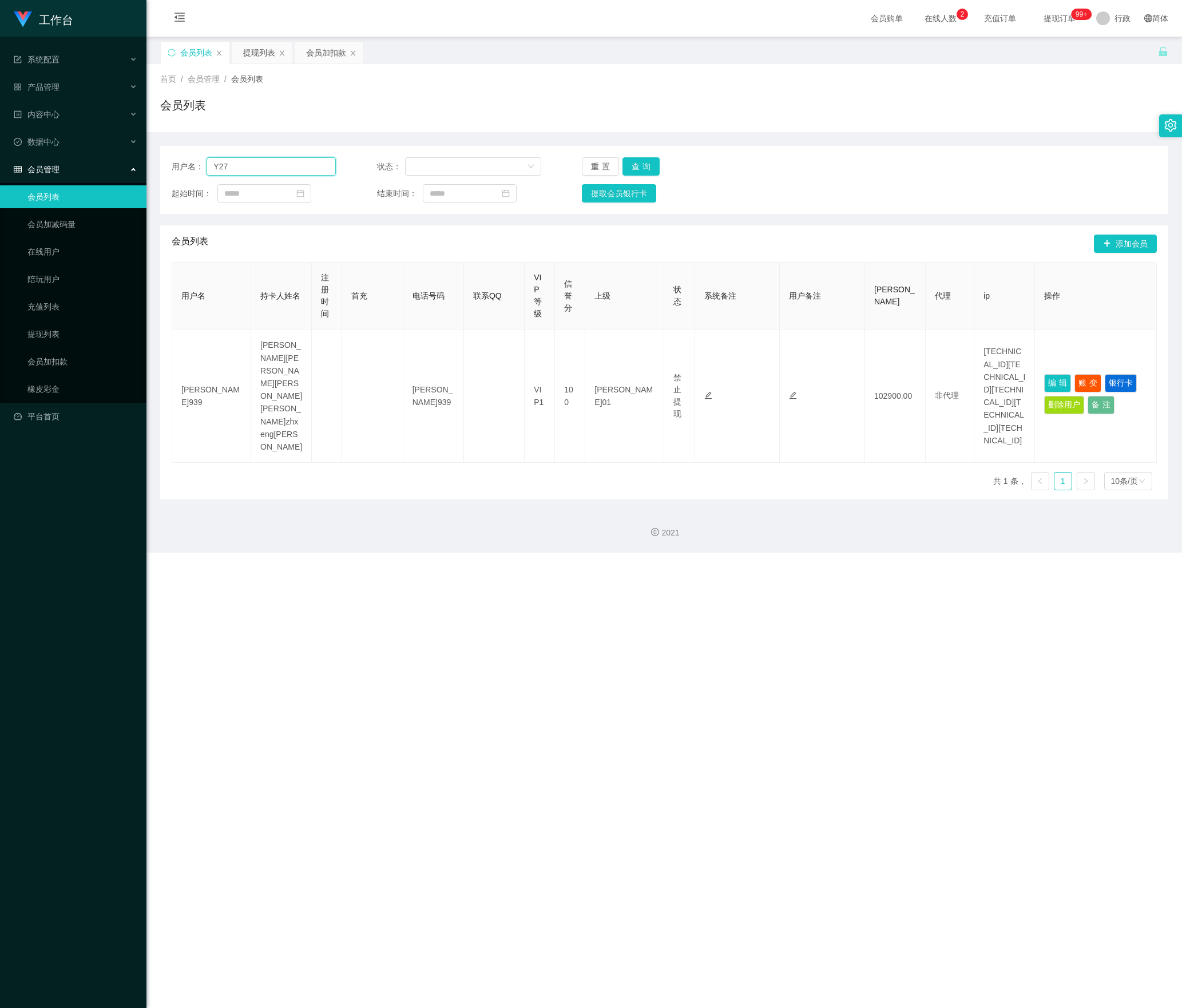
drag, startPoint x: 266, startPoint y: 159, endPoint x: 138, endPoint y: 159, distance: 128.0
click at [138, 159] on section "工作台 系统配置 产品管理 内容中心 数据中心 会员管理 会员列表 会员加减码量 在线用户 陪玩用户 充值列表 提现列表 会员加扣款 橡皮彩金 平台首页 保存…" at bounding box center [591, 276] width 1182 height 553
paste input "2507wh"
type input "2507wh"
drag, startPoint x: 641, startPoint y: 168, endPoint x: 659, endPoint y: 179, distance: 21.1
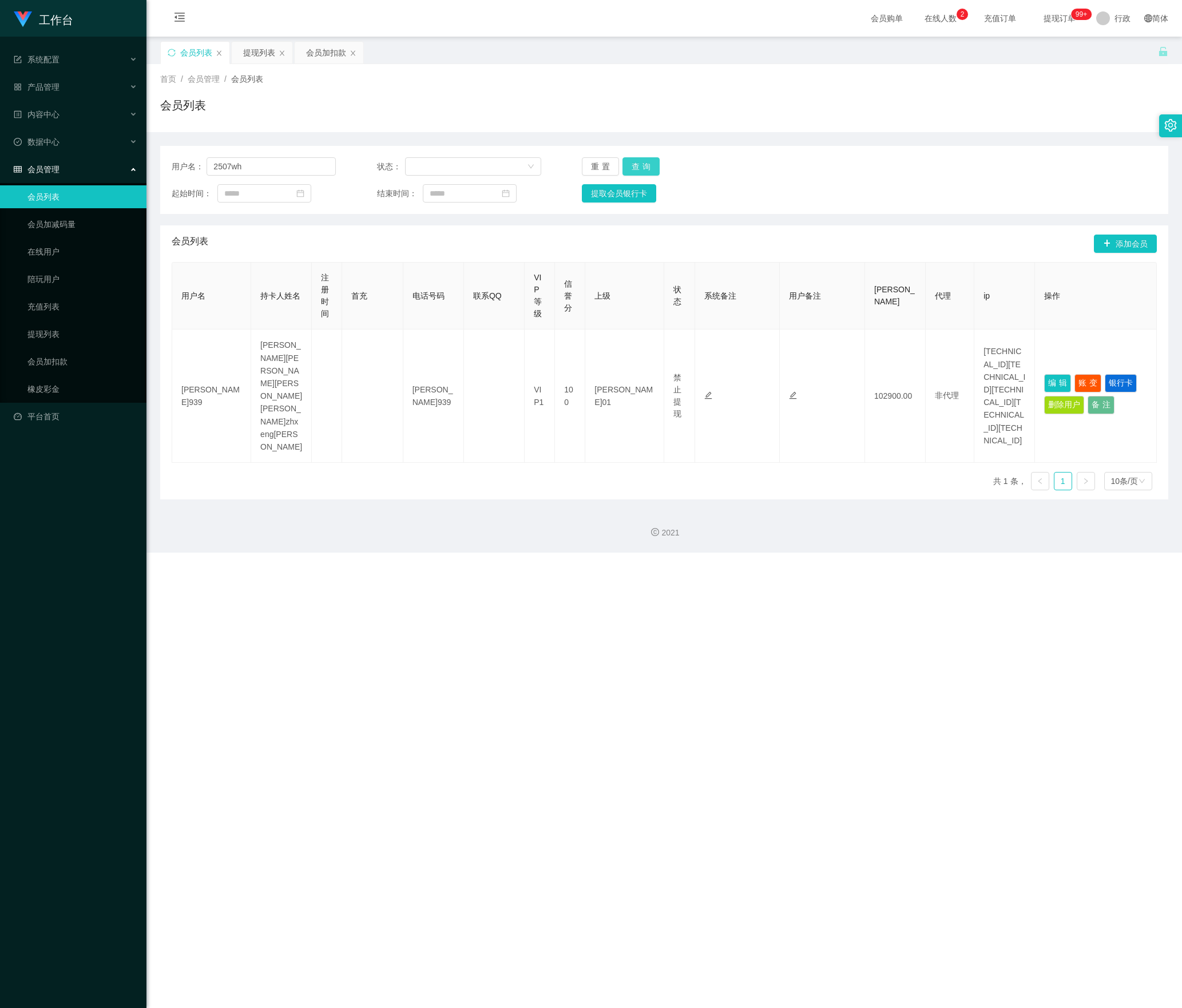
click at [641, 168] on button "查询" at bounding box center [641, 166] width 38 height 18
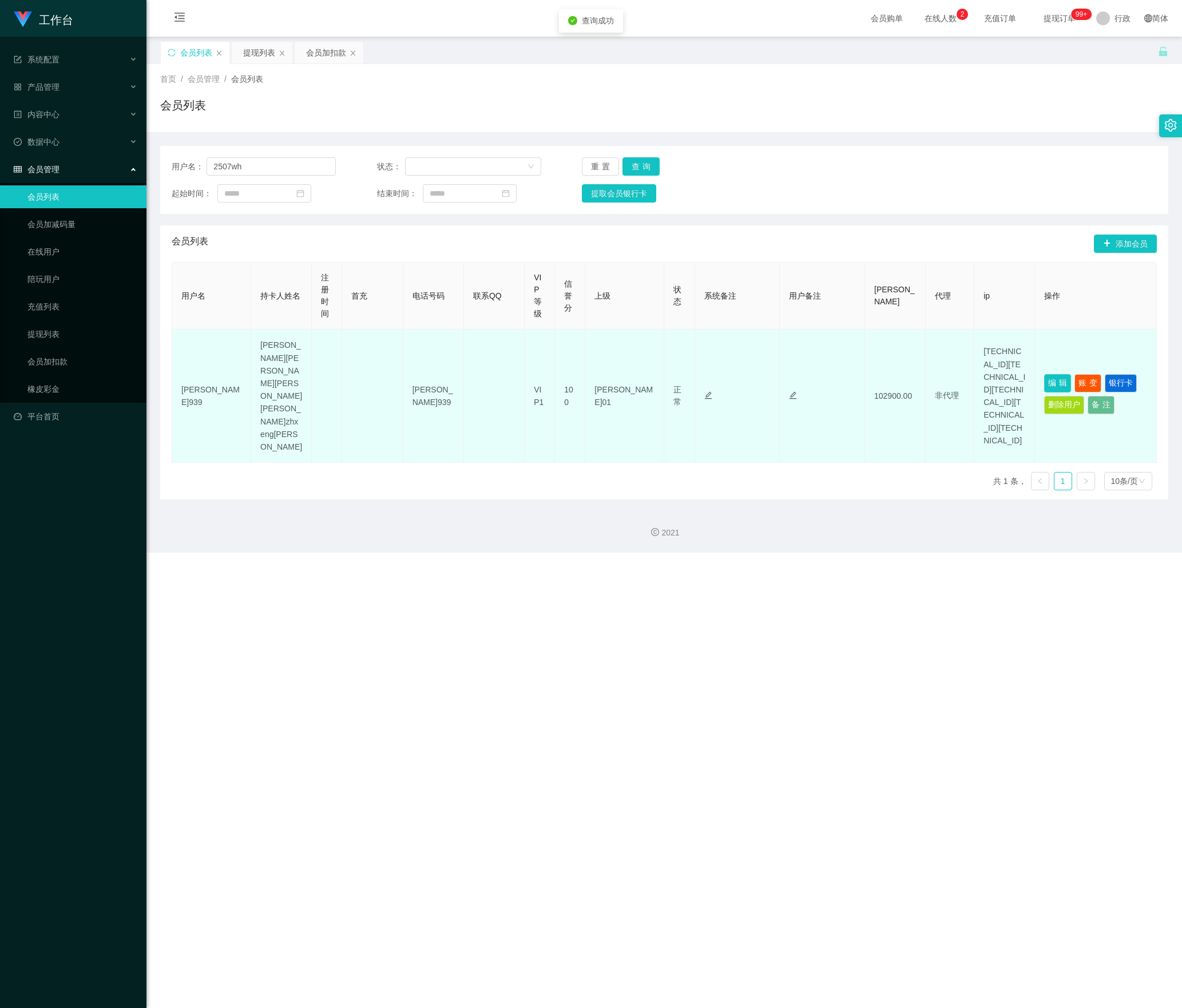
click at [1044, 374] on button "编辑" at bounding box center [1057, 383] width 26 height 18
type input "2507wh"
type input "WUHONG"
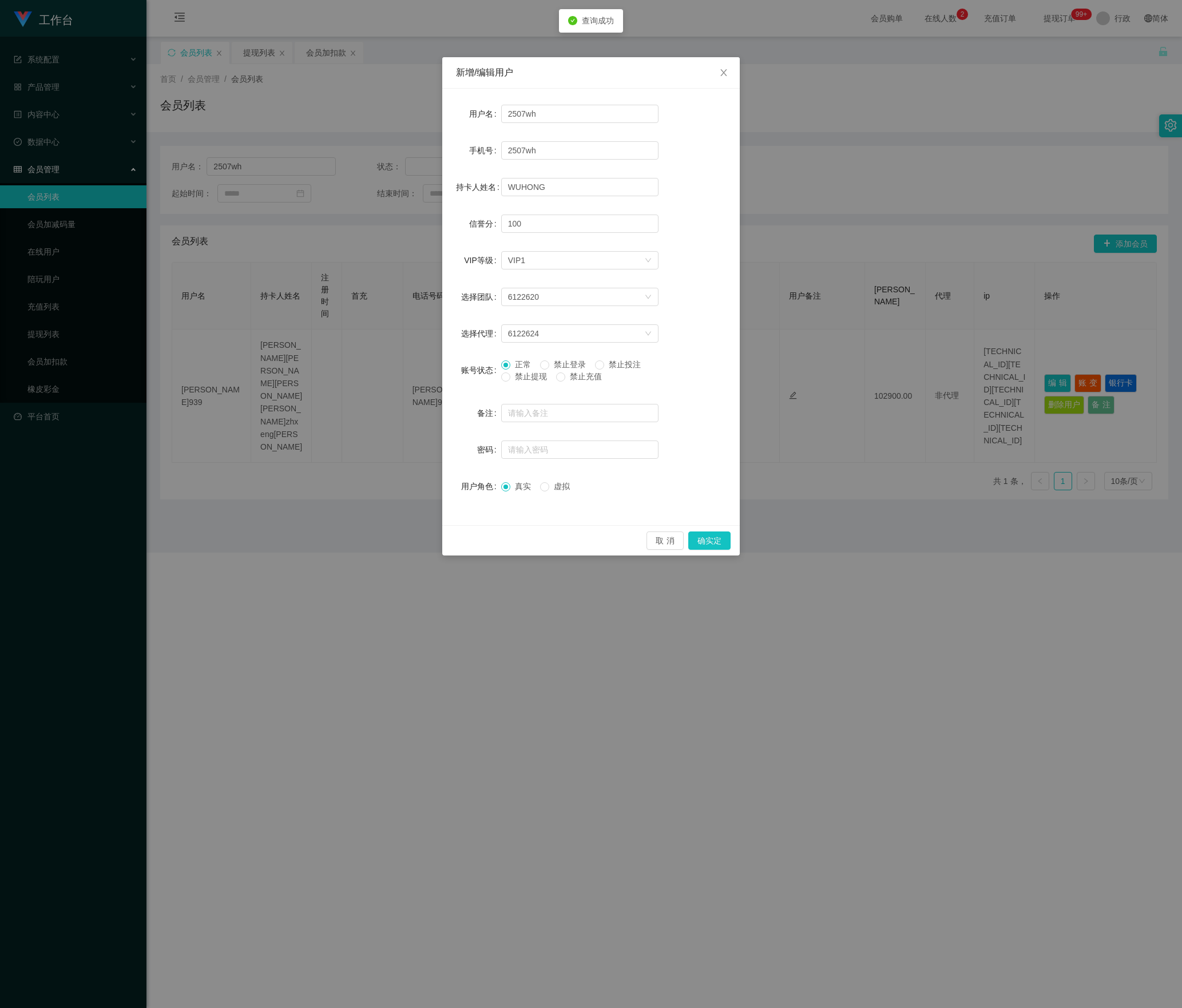
click at [518, 383] on div "正常 禁止登录 禁止投注 禁止提现 禁止充值" at bounding box center [580, 373] width 157 height 29
click at [518, 381] on font "禁止提现" at bounding box center [531, 376] width 32 height 9
click at [714, 542] on button "确实定" at bounding box center [710, 540] width 43 height 18
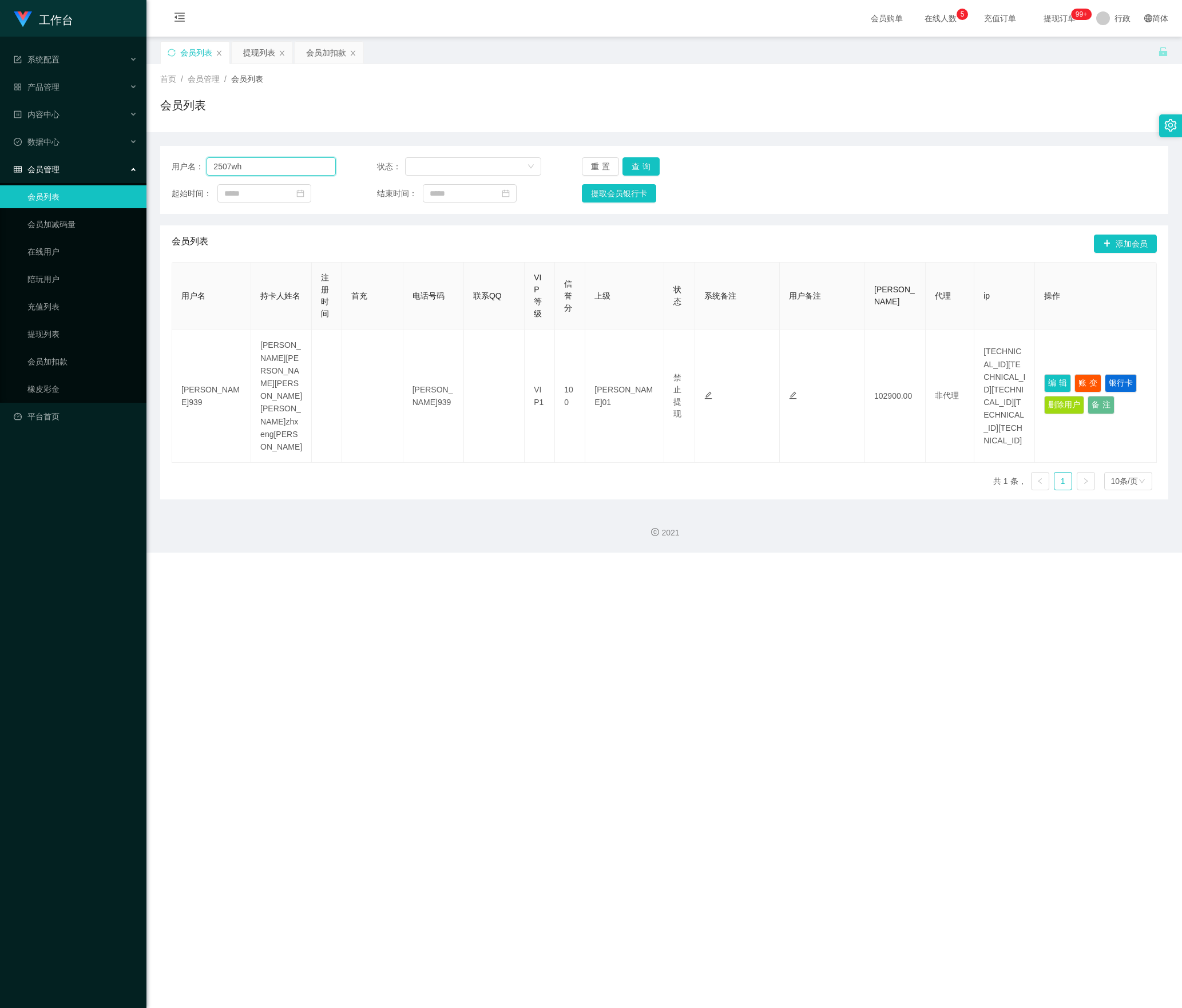
drag, startPoint x: 246, startPoint y: 162, endPoint x: 348, endPoint y: 240, distance: 128.4
click at [37, 162] on section "工作台 系统配置 产品管理 内容中心 数据中心 会员管理 会员列表 会员加减码量 在线用户 陪玩用户 充值列表 提现列表 会员加扣款 橡皮彩金 平台首页 保存…" at bounding box center [591, 276] width 1182 height 553
paste input "[PERSON_NAME]"
click at [637, 166] on button "查询" at bounding box center [641, 166] width 38 height 18
click at [644, 162] on button "查询" at bounding box center [641, 166] width 38 height 18
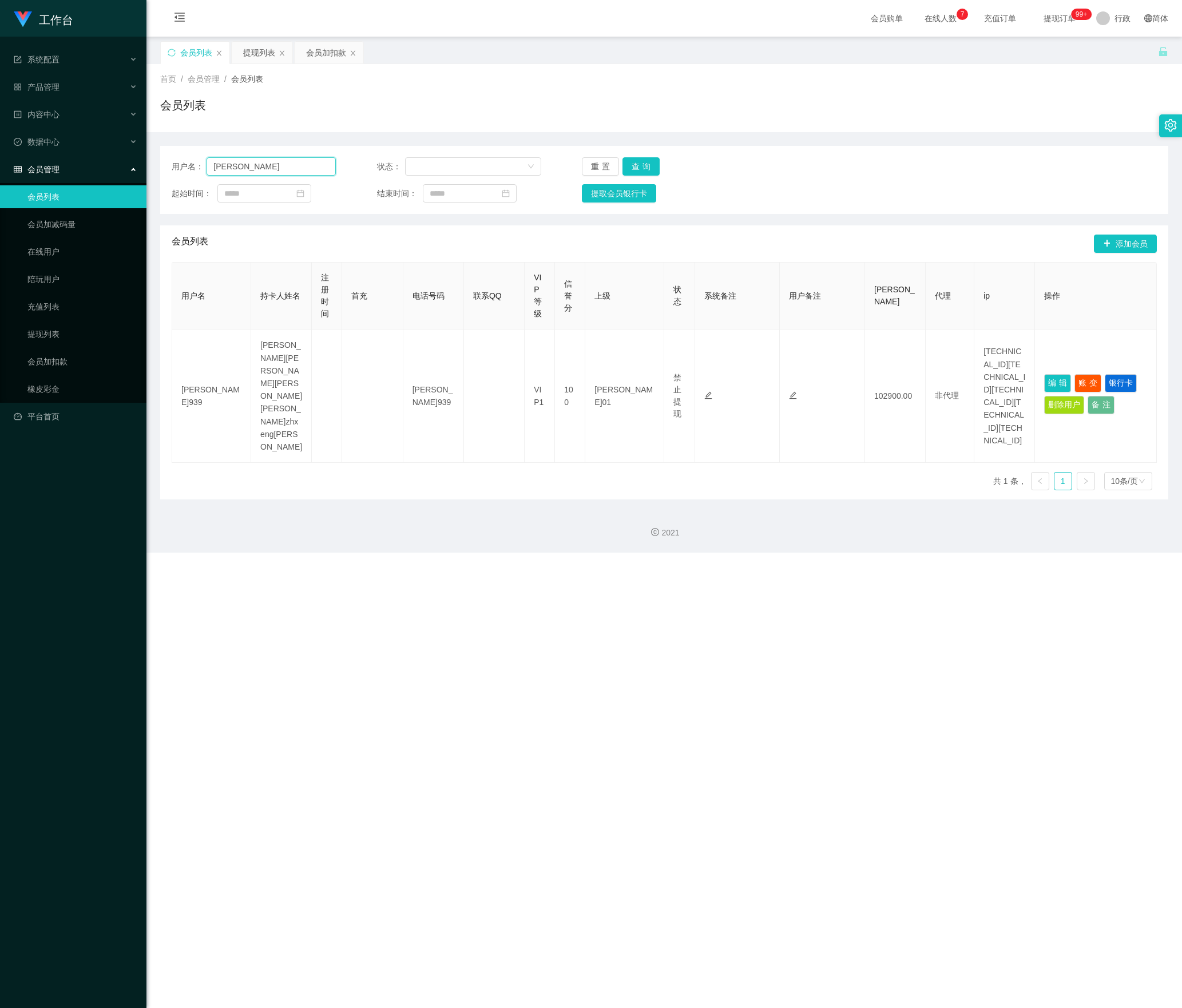
drag, startPoint x: 296, startPoint y: 166, endPoint x: 218, endPoint y: 205, distance: 87.2
click at [3, 183] on section "工作台 系统配置 产品管理 内容中心 数据中心 会员管理 会员列表 会员加减码量 在线用户 陪玩用户 充值列表 提现列表 会员加扣款 橡皮彩金 平台首页 保存…" at bounding box center [591, 276] width 1182 height 553
paste input "Linsiewchoo"
type input "Linsiewchoo"
click at [636, 168] on button "查询" at bounding box center [641, 166] width 38 height 18
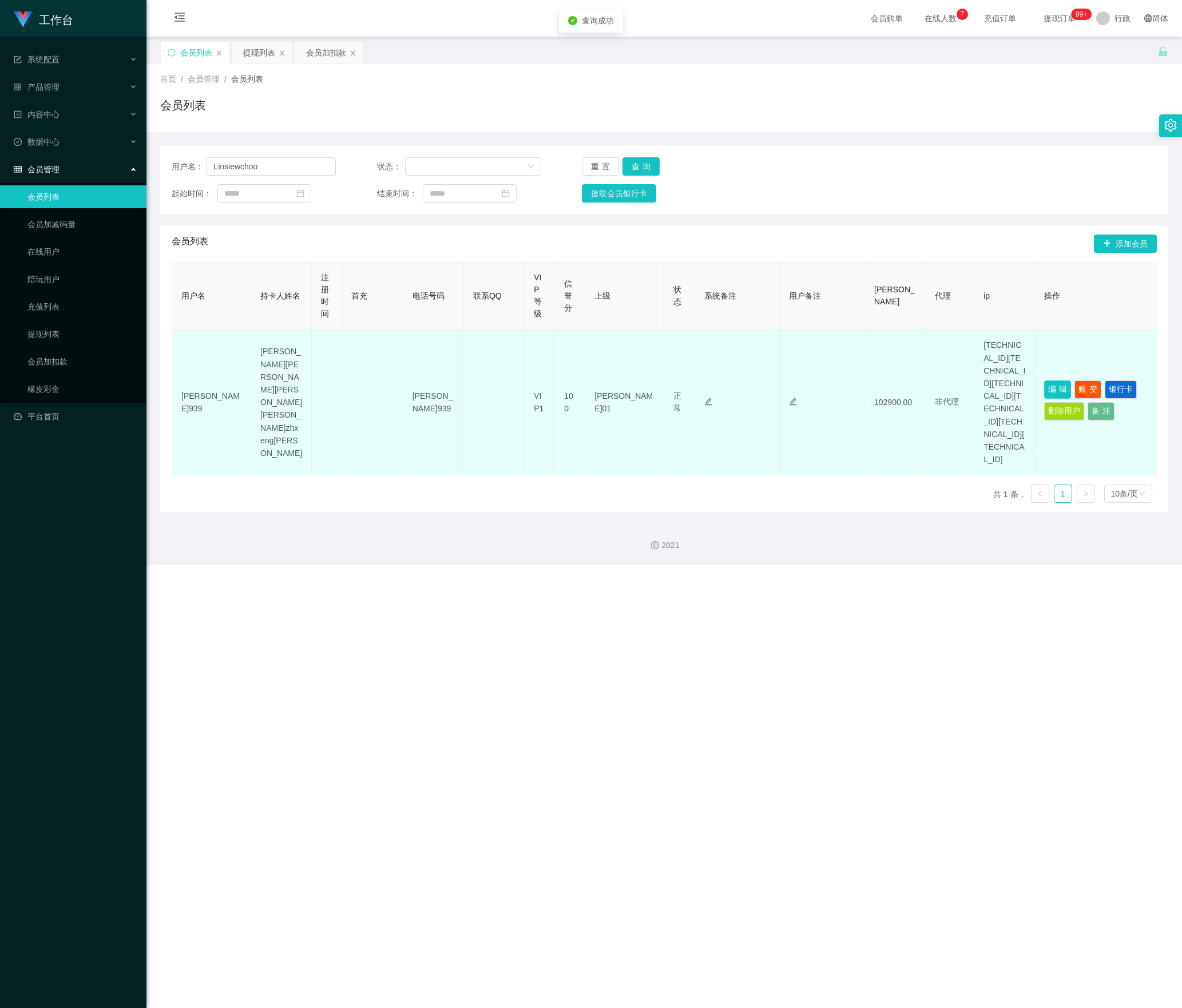
click at [1048, 380] on button "编辑" at bounding box center [1057, 389] width 26 height 18
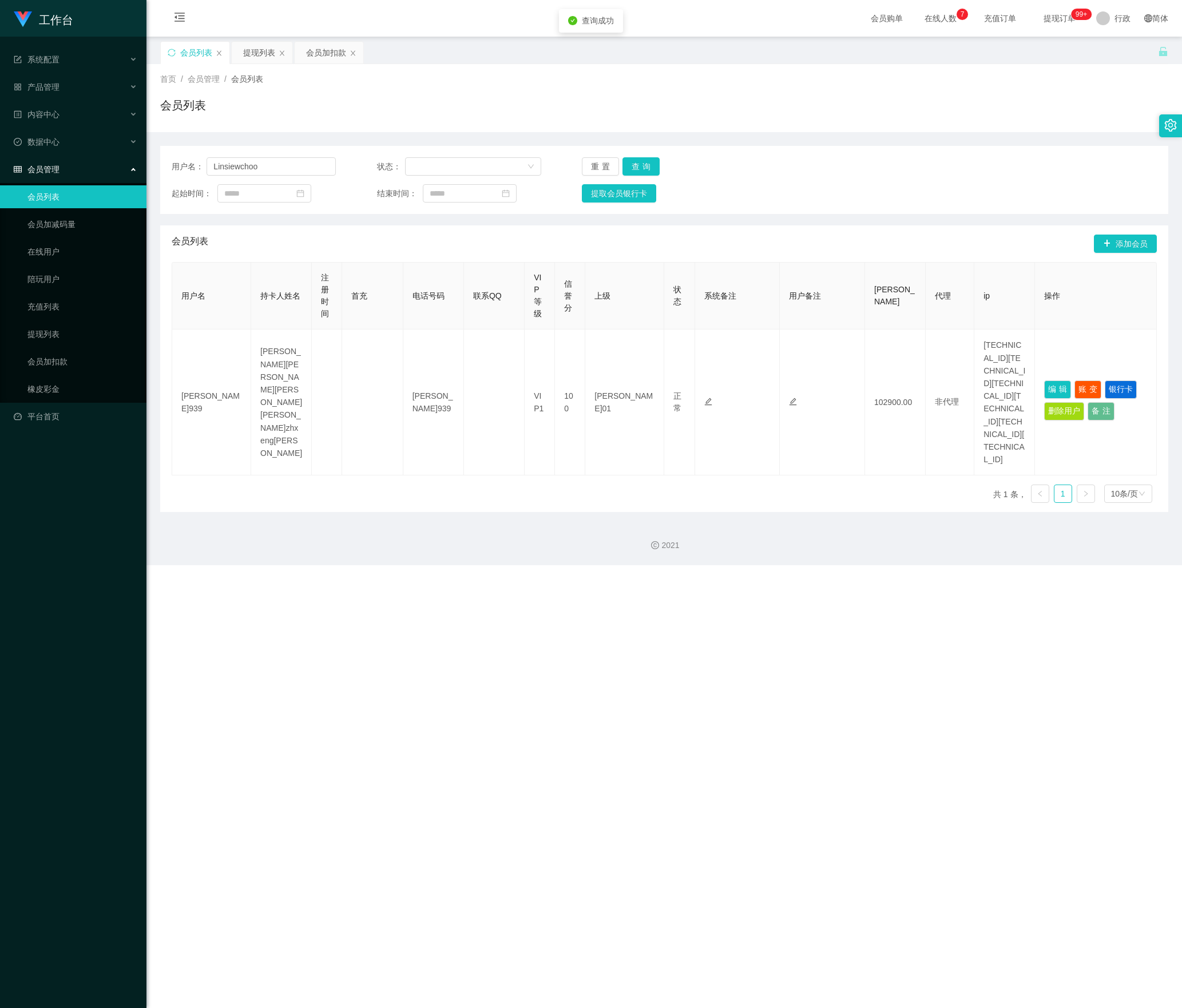
type input "Linsiewchoo"
type input "Linxiuzhu"
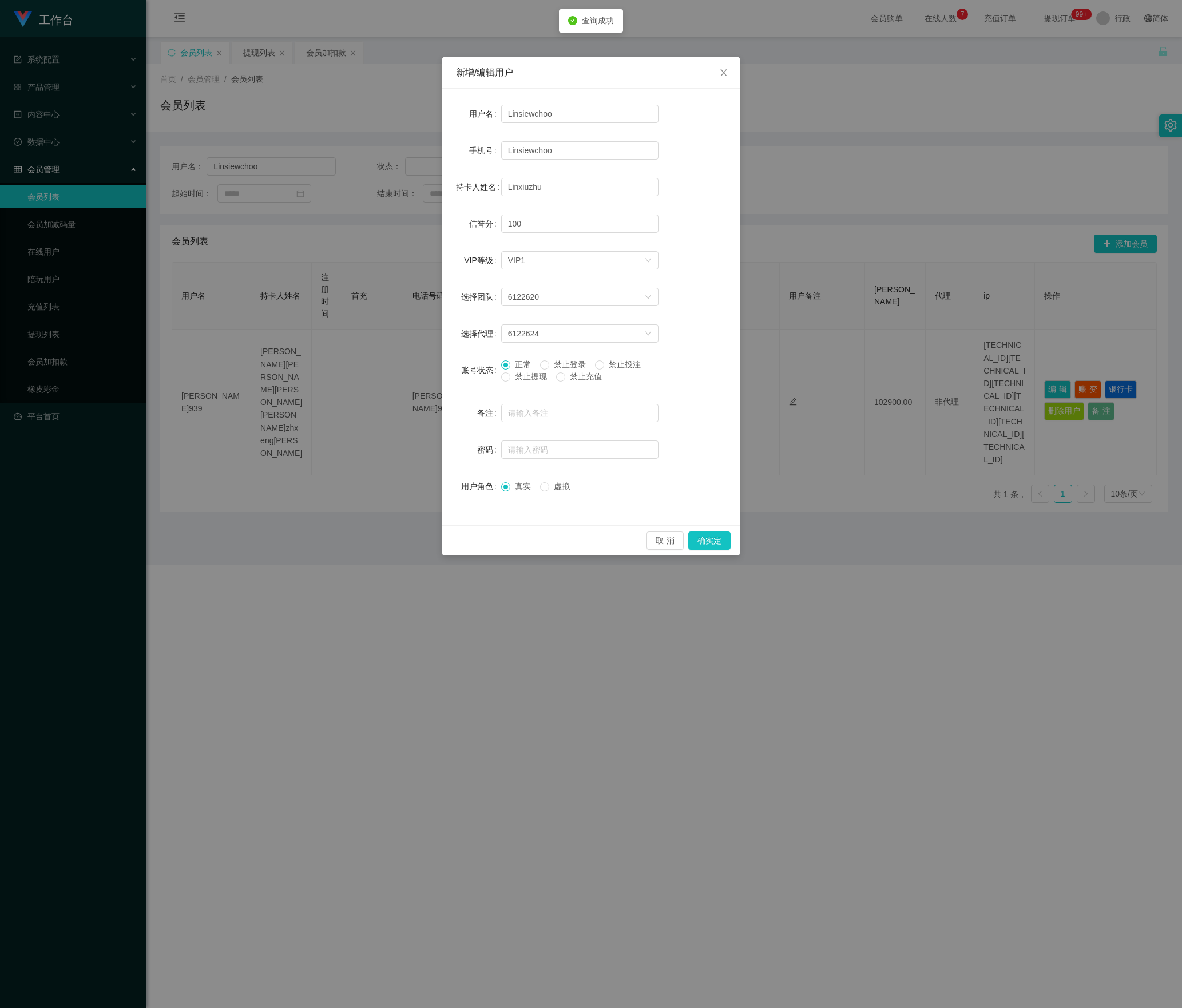
drag, startPoint x: 521, startPoint y: 387, endPoint x: 519, endPoint y: 378, distance: 9.2
click at [521, 386] on div "正常 禁止登录 禁止投注 禁止提现 禁止充值" at bounding box center [580, 373] width 157 height 29
click at [519, 378] on font "禁止提现" at bounding box center [531, 376] width 32 height 9
click at [713, 542] on button "确实定" at bounding box center [710, 540] width 43 height 18
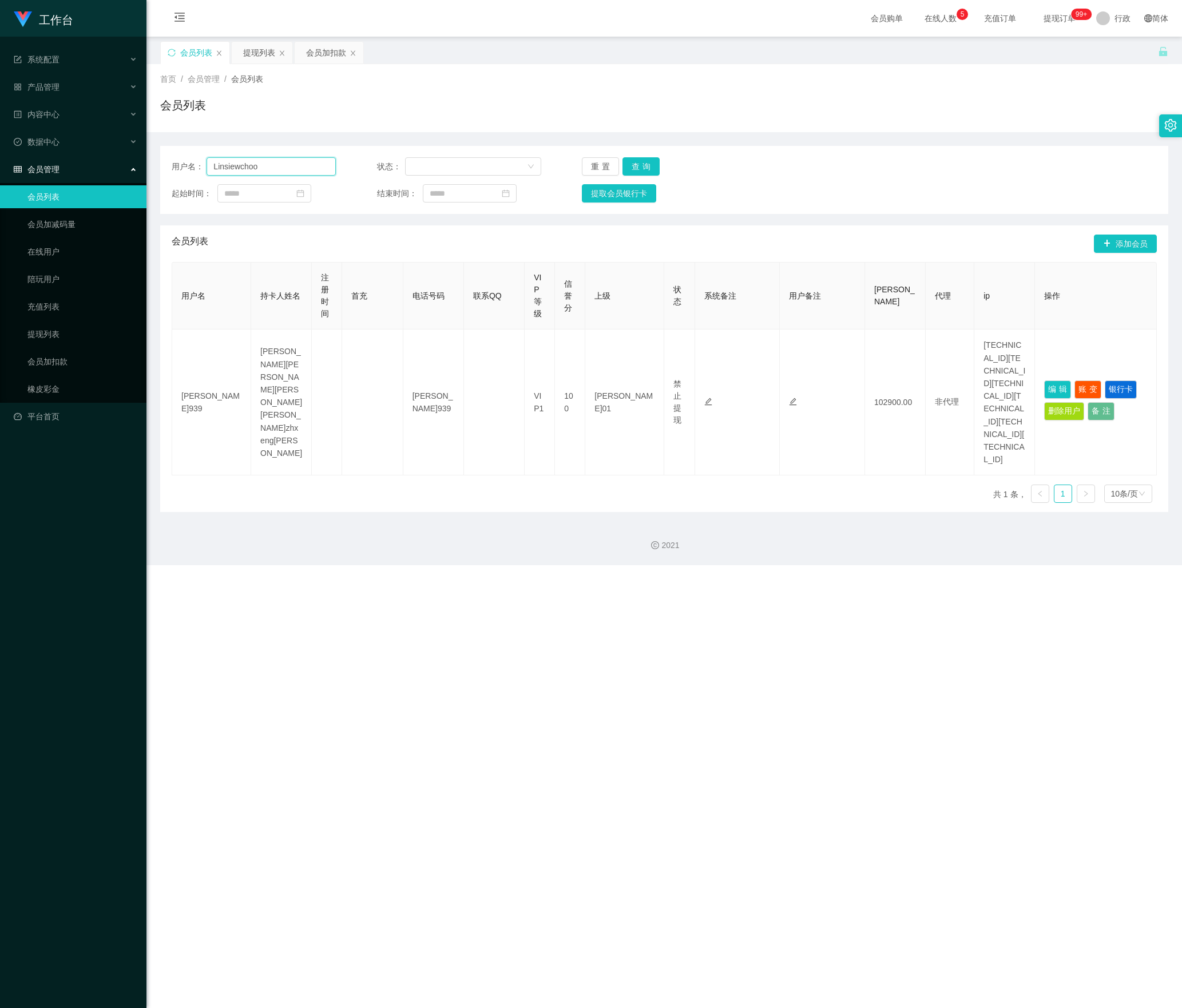
drag, startPoint x: 287, startPoint y: 164, endPoint x: 485, endPoint y: 273, distance: 226.0
click at [16, 166] on section "工作台 系统配置 产品管理 内容中心 数据中心 会员管理 会员列表 会员加减码量 在线用户 陪玩用户 充值列表 提现列表 会员加扣款 橡皮彩金 平台首页 保存…" at bounding box center [591, 283] width 1182 height 566
paste input "powerng"
type input "powerng"
click at [642, 168] on button "查询" at bounding box center [641, 166] width 38 height 18
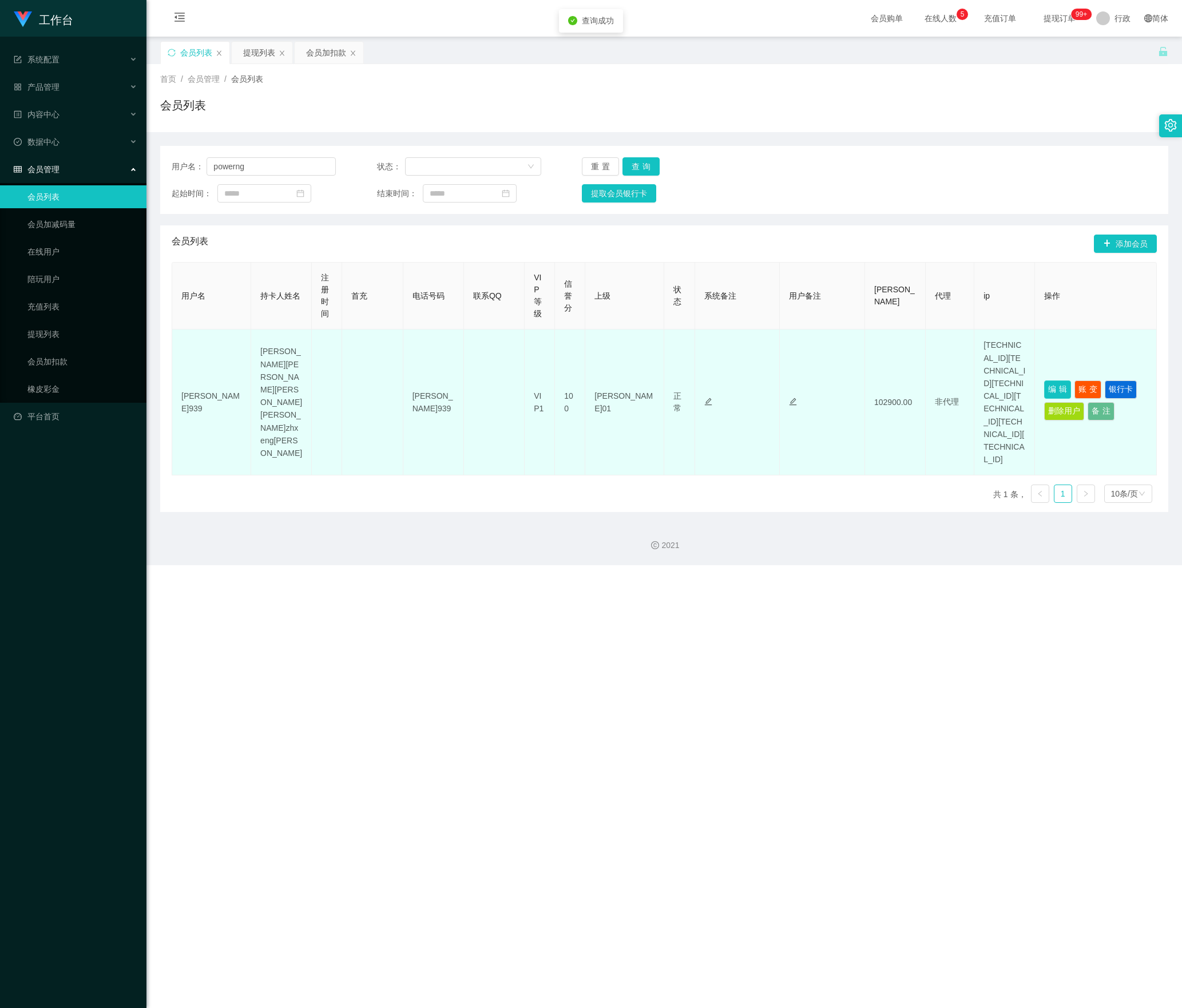
click at [1044, 380] on button "编辑" at bounding box center [1057, 389] width 26 height 18
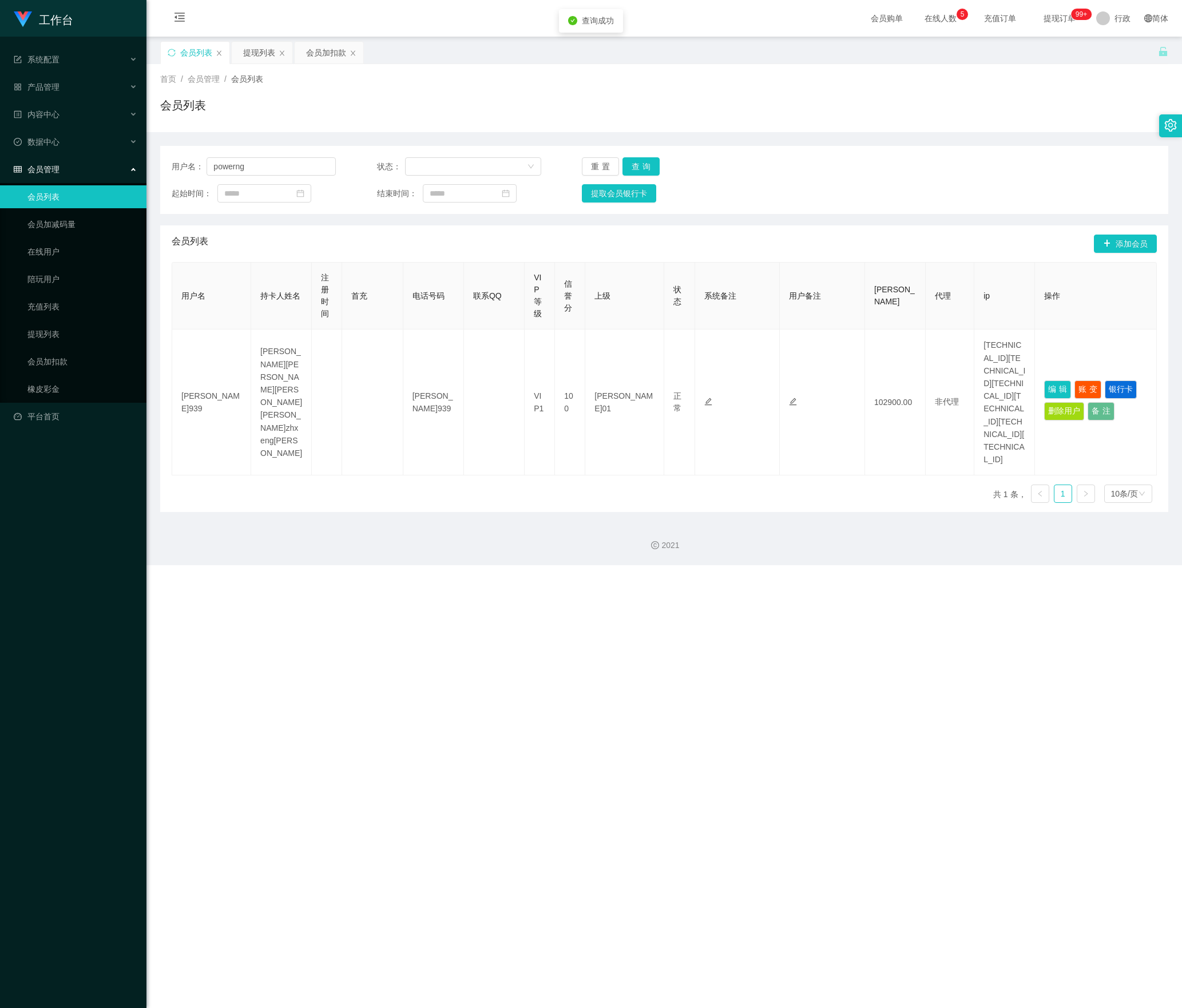
type input "powerng"
type input "NG WING KEE"
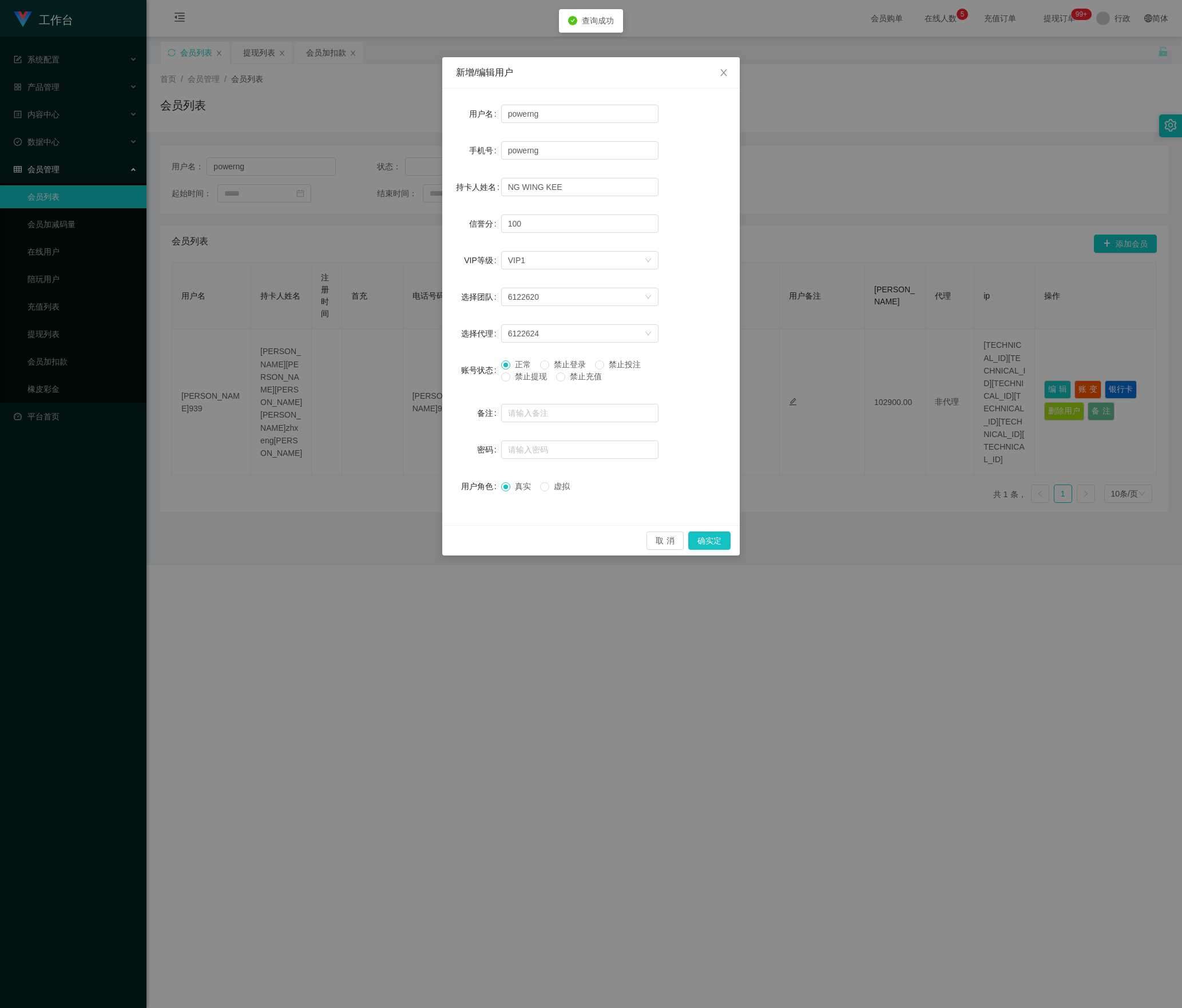
click at [512, 378] on span "禁止提现" at bounding box center [531, 376] width 41 height 9
click at [717, 539] on button "确实定" at bounding box center [710, 540] width 43 height 18
